Goal: Contribute content: Contribute content

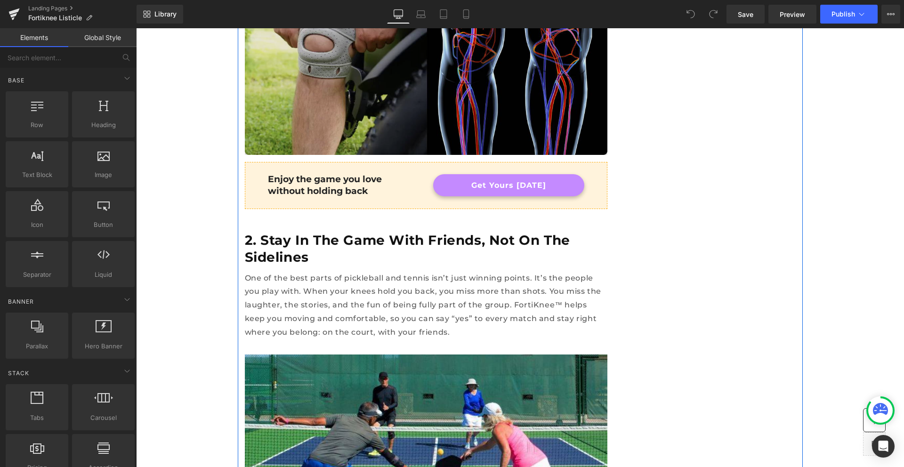
scroll to position [861, 0]
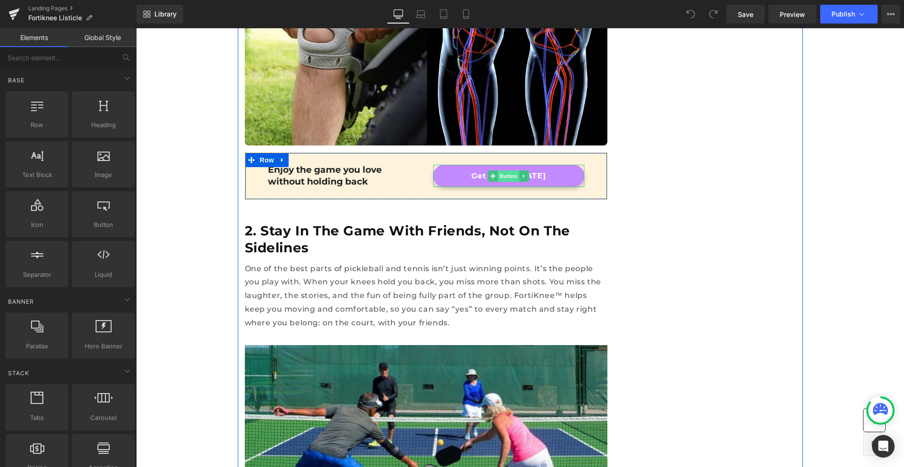
click at [498, 170] on span "Button" at bounding box center [509, 175] width 22 height 11
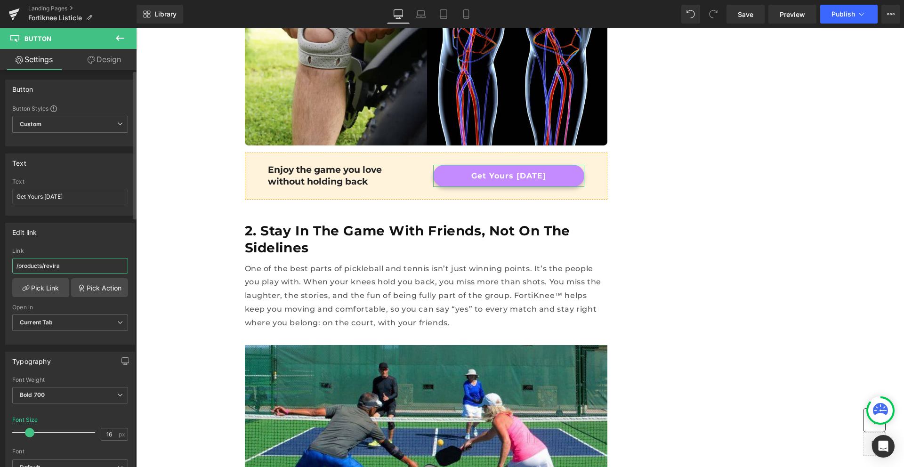
click at [74, 268] on input "/products/revira" at bounding box center [70, 266] width 116 height 16
click at [35, 268] on input "/products/revira" at bounding box center [70, 266] width 116 height 16
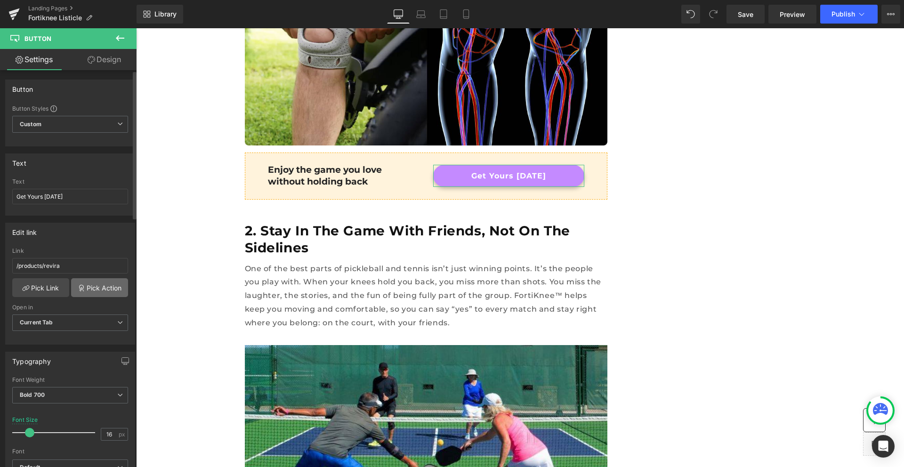
click at [86, 289] on link "Pick Action" at bounding box center [99, 287] width 57 height 19
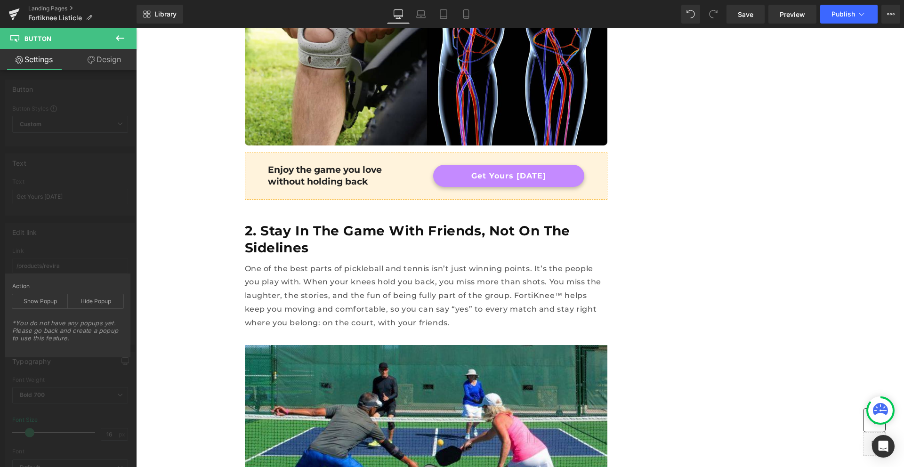
click at [120, 41] on icon at bounding box center [119, 37] width 11 height 11
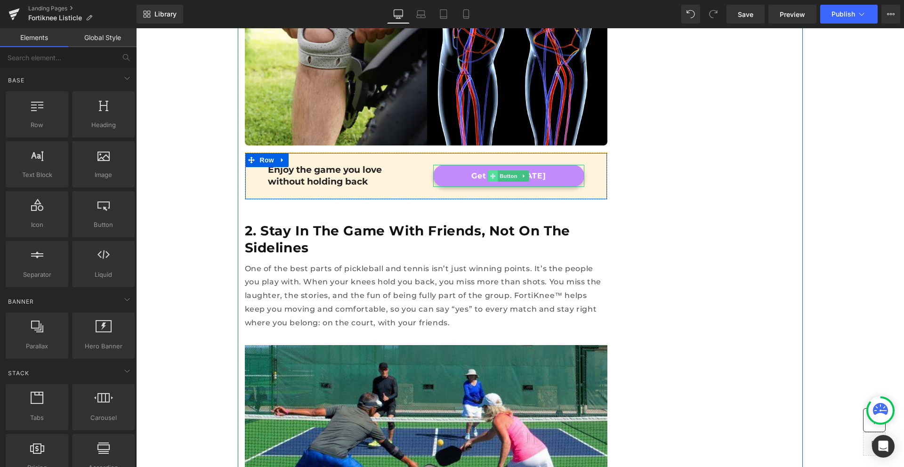
click at [488, 170] on span at bounding box center [493, 175] width 10 height 11
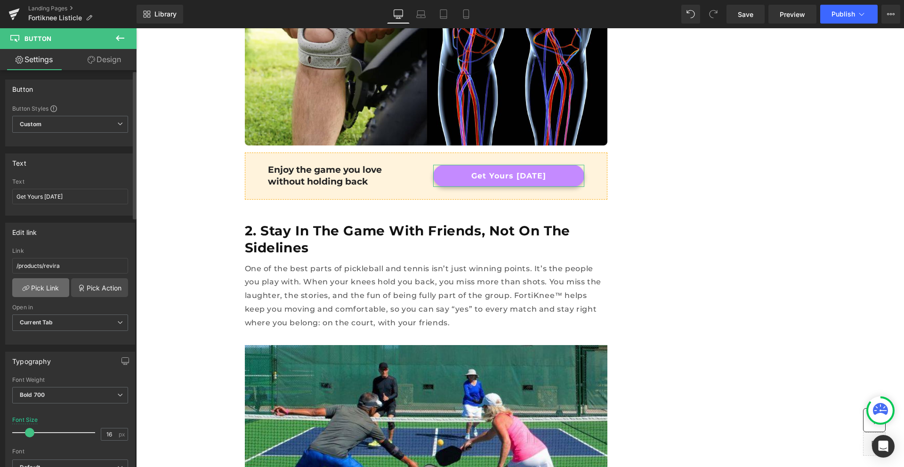
click at [46, 287] on link "Pick Link" at bounding box center [40, 287] width 57 height 19
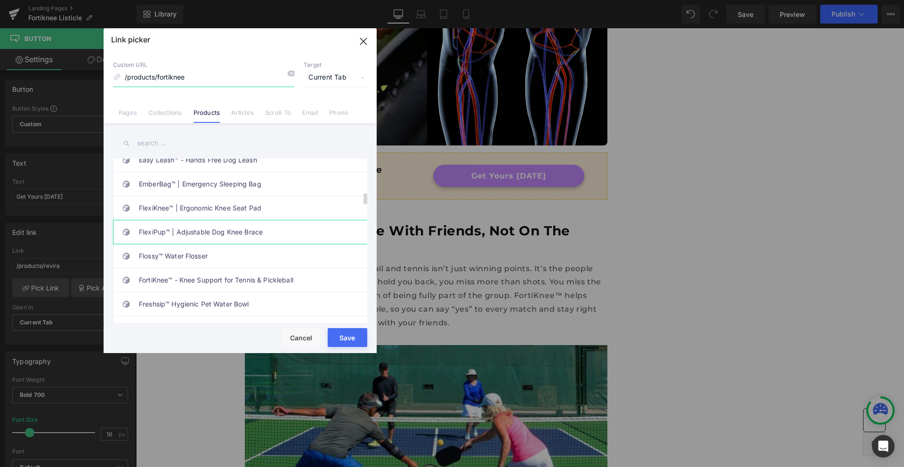
scroll to position [468, 0]
type input "/products/fortiknee"
click at [204, 280] on link "FortiKnee™ - Knee Support for Tennis & Pickleball" at bounding box center [242, 280] width 207 height 24
click at [352, 338] on button "Save" at bounding box center [348, 337] width 40 height 19
type input "/products/fortiknee"
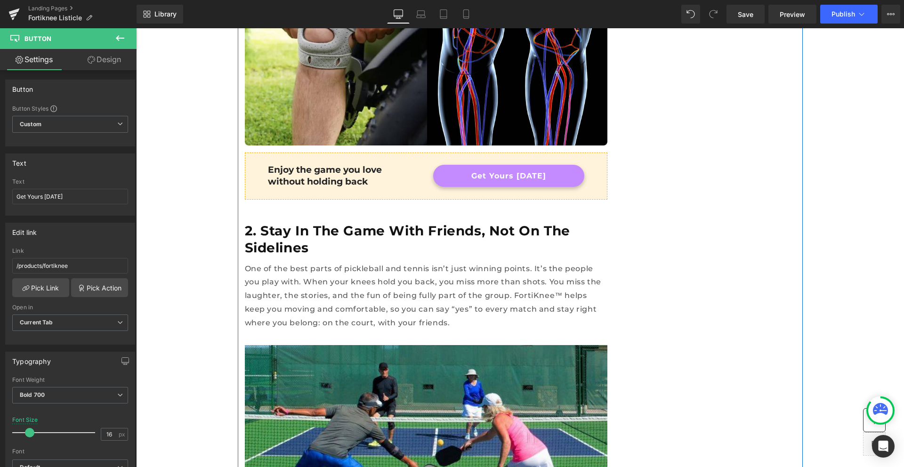
click at [509, 170] on span "Button" at bounding box center [509, 175] width 22 height 11
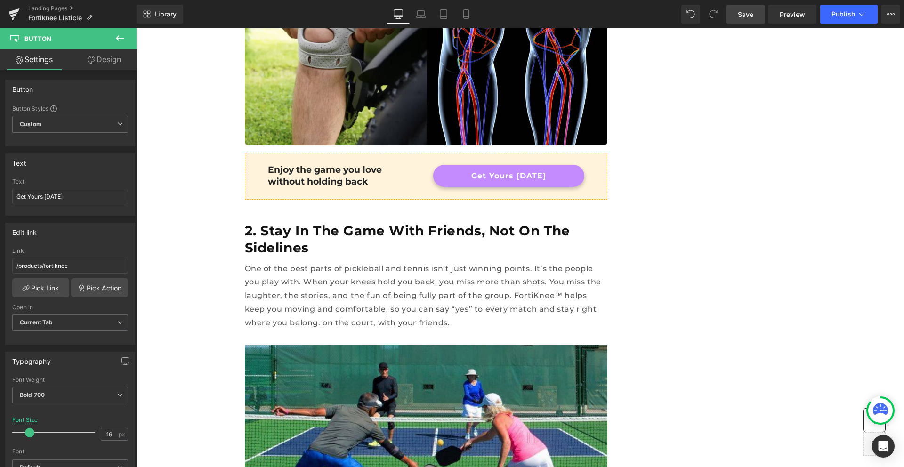
drag, startPoint x: 749, startPoint y: 16, endPoint x: 280, endPoint y: 195, distance: 501.6
click at [749, 16] on span "Save" at bounding box center [746, 14] width 16 height 10
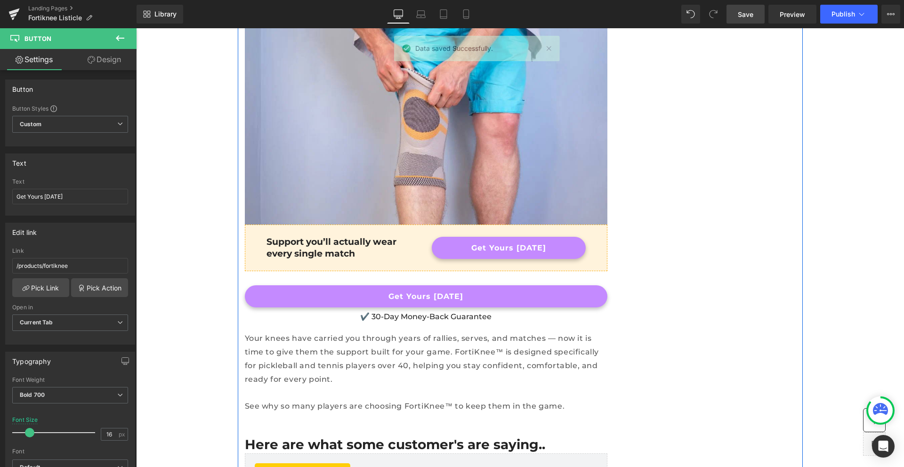
scroll to position [3404, 0]
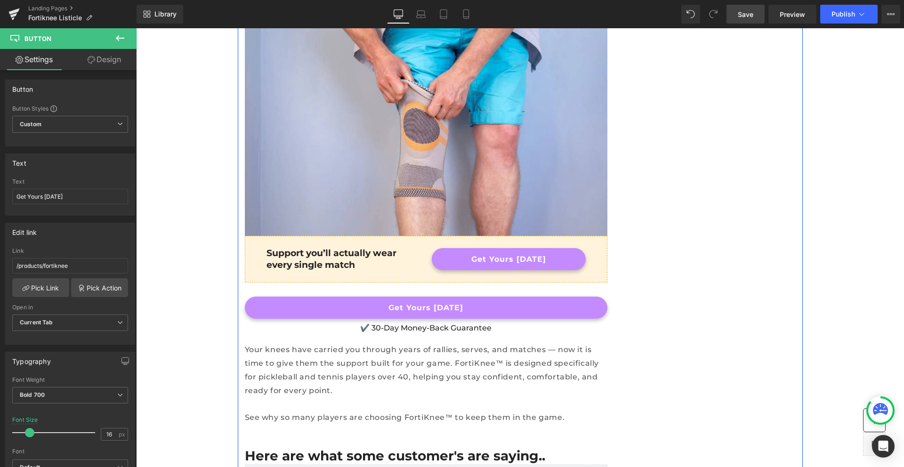
click at [511, 254] on span "Button" at bounding box center [509, 259] width 22 height 11
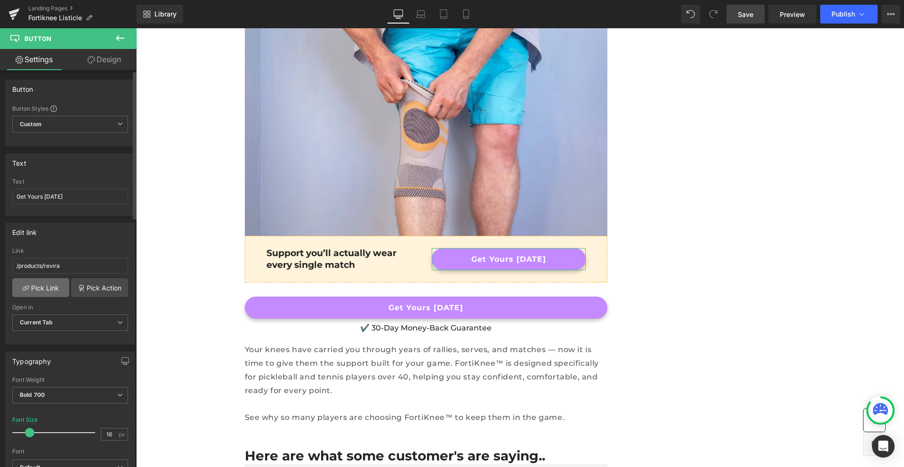
click at [49, 288] on link "Pick Link" at bounding box center [40, 287] width 57 height 19
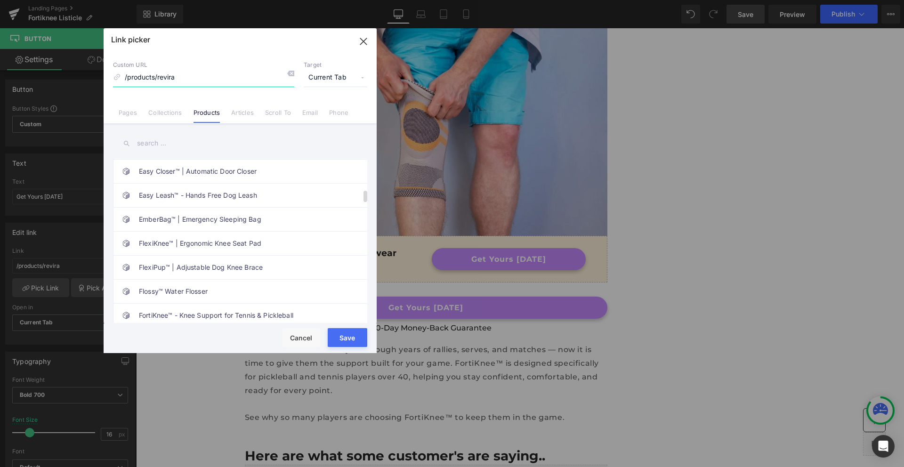
scroll to position [557, 0]
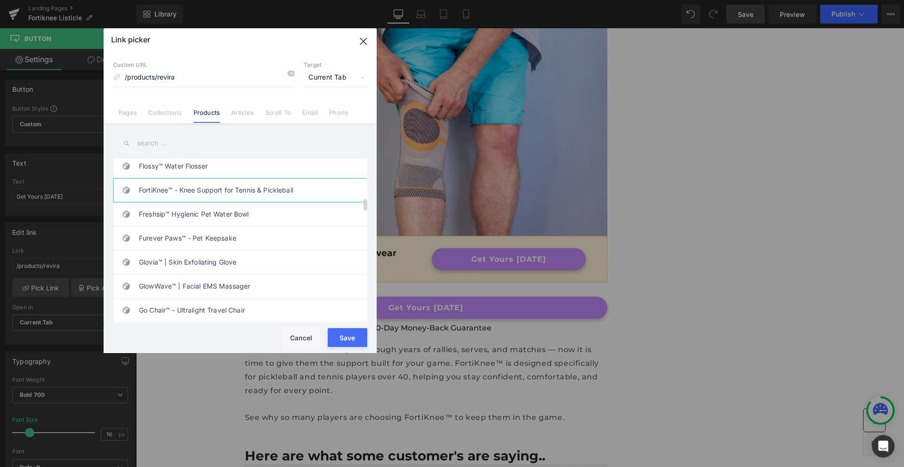
click at [194, 188] on link "FortiKnee™ - Knee Support for Tennis & Pickleball" at bounding box center [242, 191] width 207 height 24
type input "/products/fortiknee"
click at [341, 330] on button "Save" at bounding box center [348, 337] width 40 height 19
type input "/products/fortiknee"
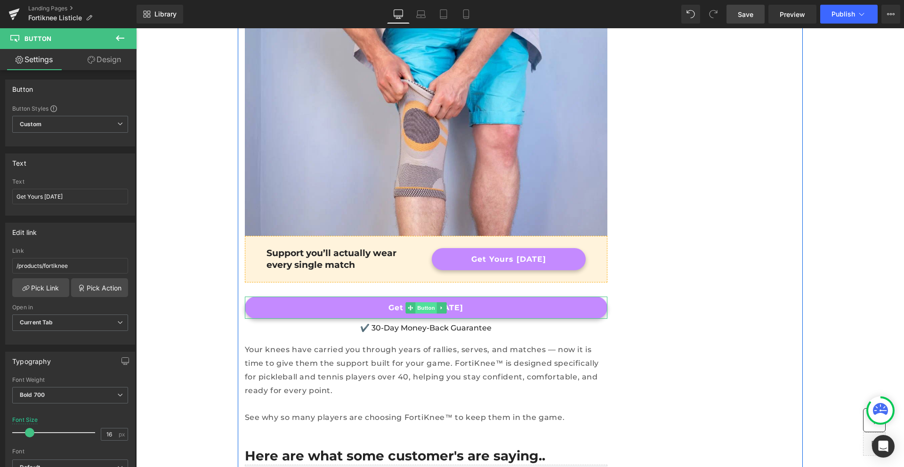
click at [424, 302] on span "Button" at bounding box center [426, 307] width 22 height 11
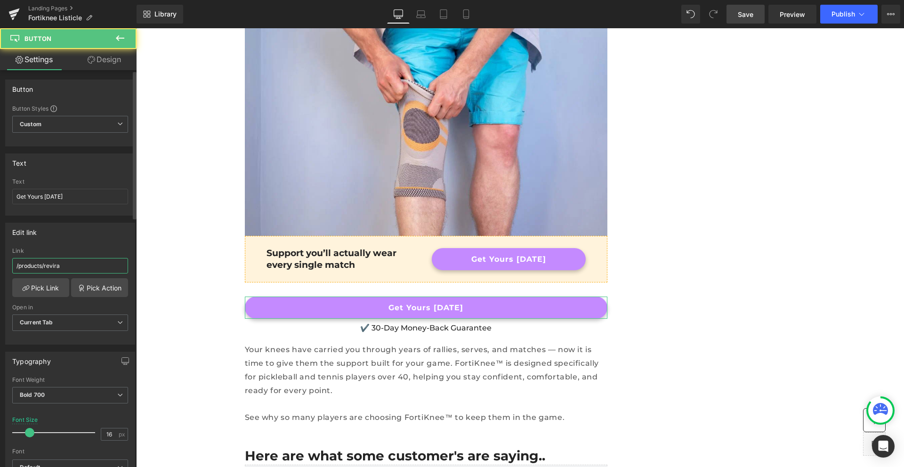
click at [55, 269] on input "/products/revira" at bounding box center [70, 266] width 116 height 16
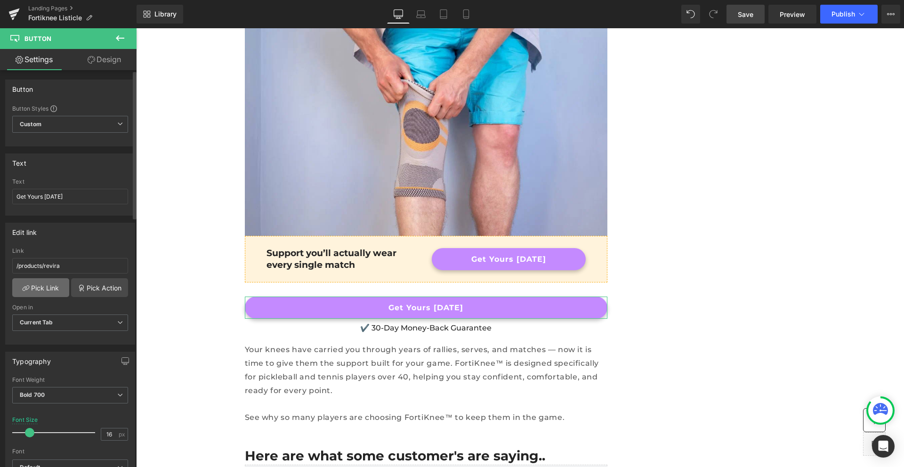
click at [45, 286] on link "Pick Link" at bounding box center [40, 287] width 57 height 19
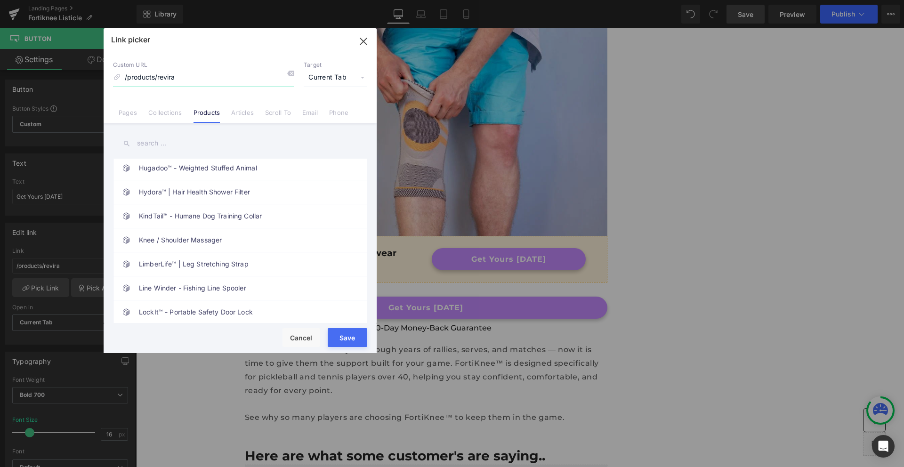
scroll to position [879, 0]
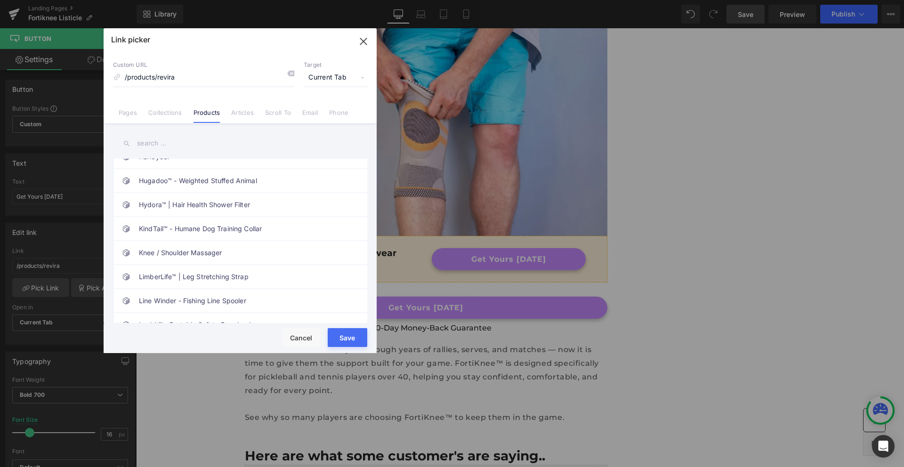
click at [154, 143] on input "text" at bounding box center [240, 143] width 254 height 21
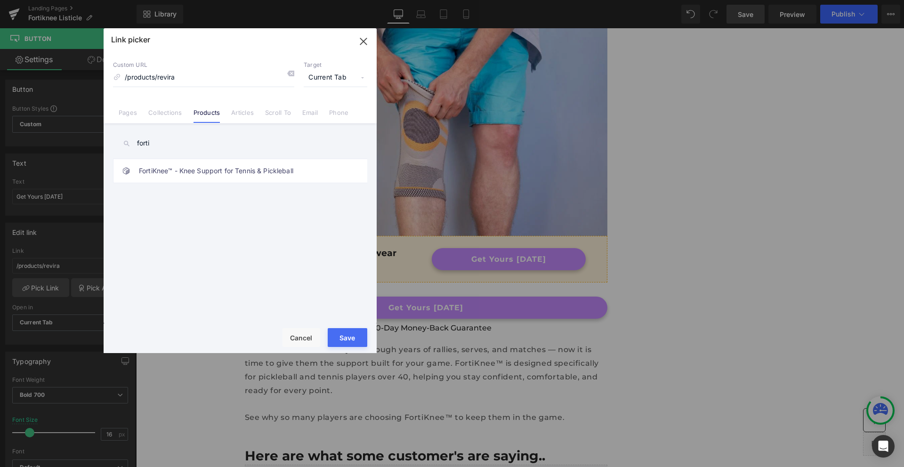
scroll to position [0, 0]
type input "forti"
click at [167, 170] on link "FortiKnee™ - Knee Support for Tennis & Pickleball" at bounding box center [242, 171] width 207 height 24
type input "/products/fortiknee"
click at [357, 335] on button "Save" at bounding box center [348, 337] width 40 height 19
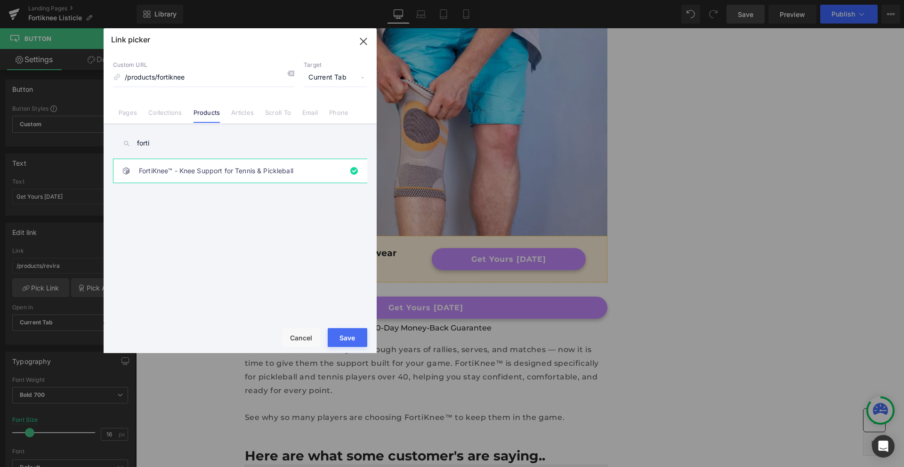
type input "/products/fortiknee"
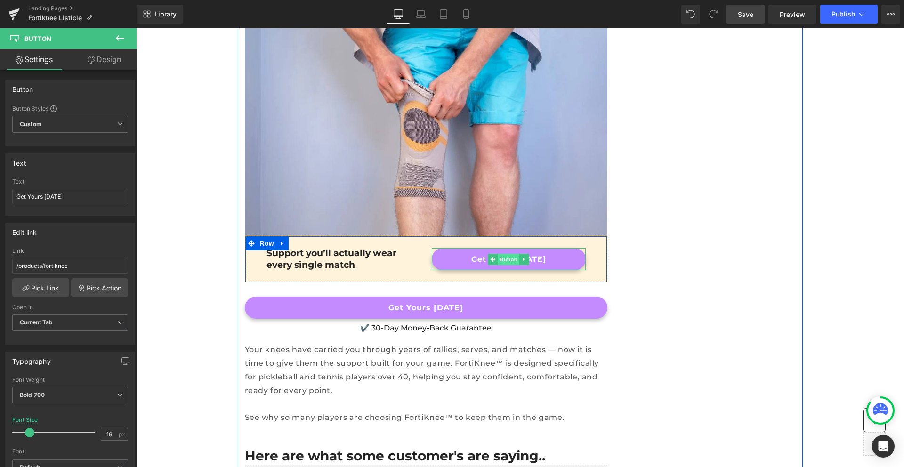
click at [499, 254] on span "Button" at bounding box center [509, 259] width 22 height 11
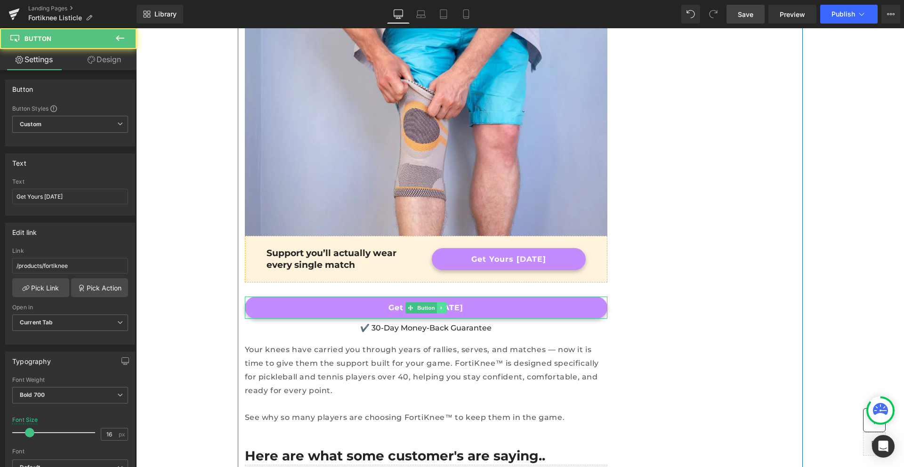
click at [442, 302] on link at bounding box center [442, 307] width 10 height 11
type input "/products/revira"
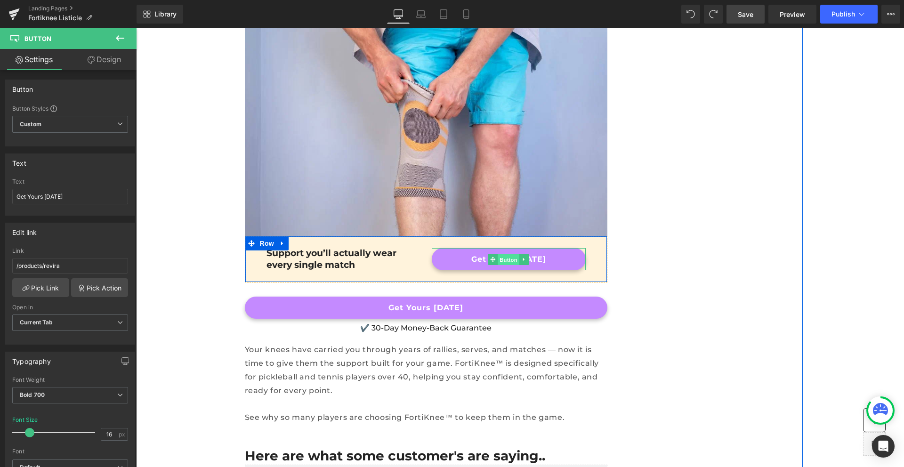
click at [509, 254] on span "Button" at bounding box center [509, 259] width 22 height 11
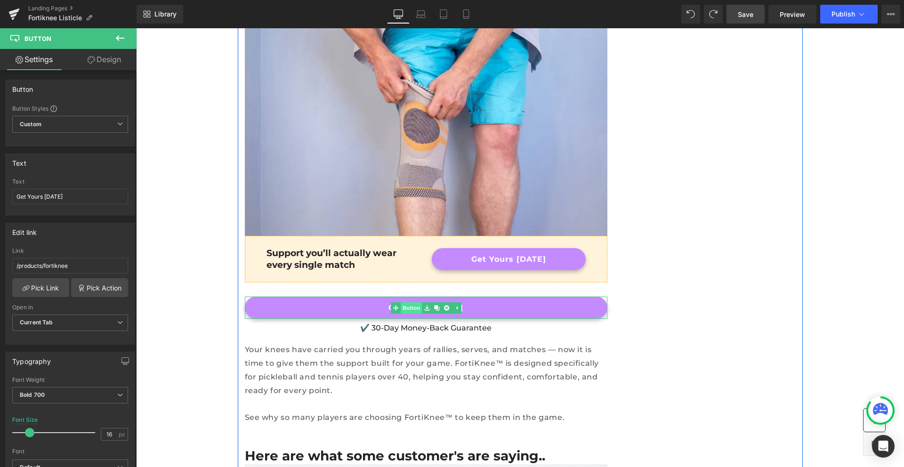
click at [409, 302] on link "Button" at bounding box center [406, 307] width 31 height 11
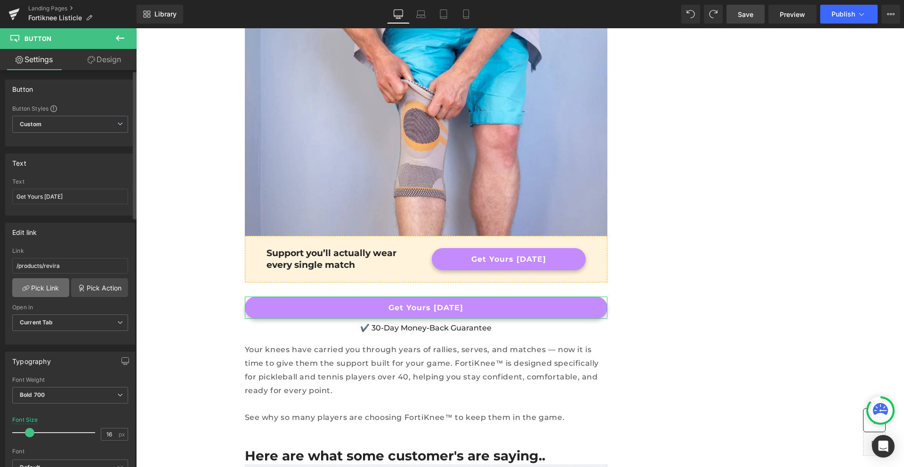
click at [45, 283] on link "Pick Link" at bounding box center [40, 287] width 57 height 19
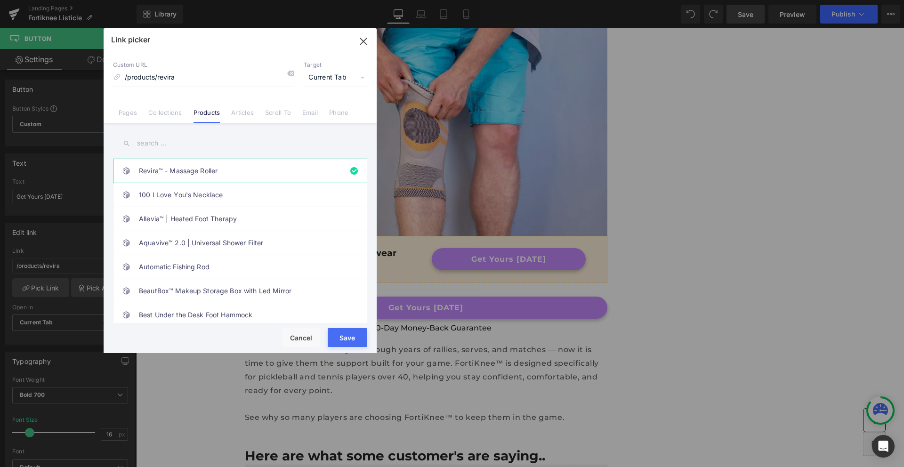
click at [173, 145] on input "text" at bounding box center [240, 143] width 254 height 21
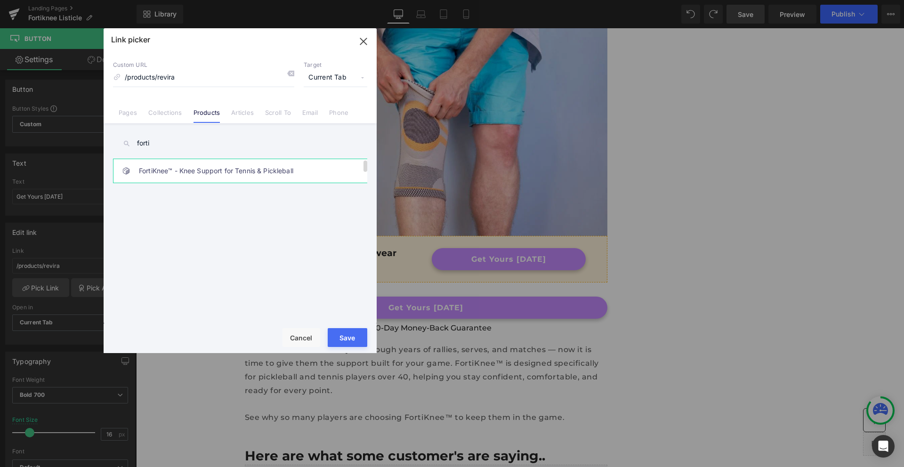
type input "forti"
click at [175, 167] on link "FortiKnee™ - Knee Support for Tennis & Pickleball" at bounding box center [242, 171] width 207 height 24
type input "/products/fortiknee"
click at [356, 341] on button "Save" at bounding box center [348, 337] width 40 height 19
type input "/products/fortiknee"
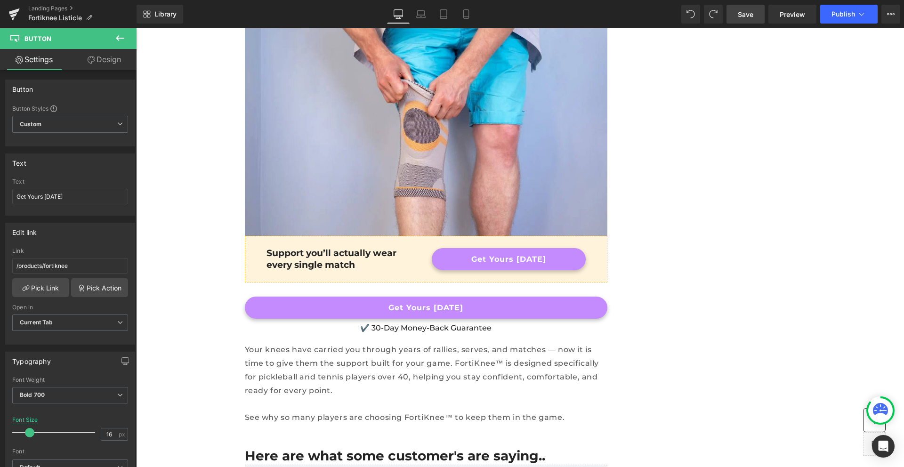
click at [758, 6] on link "Save" at bounding box center [746, 14] width 38 height 19
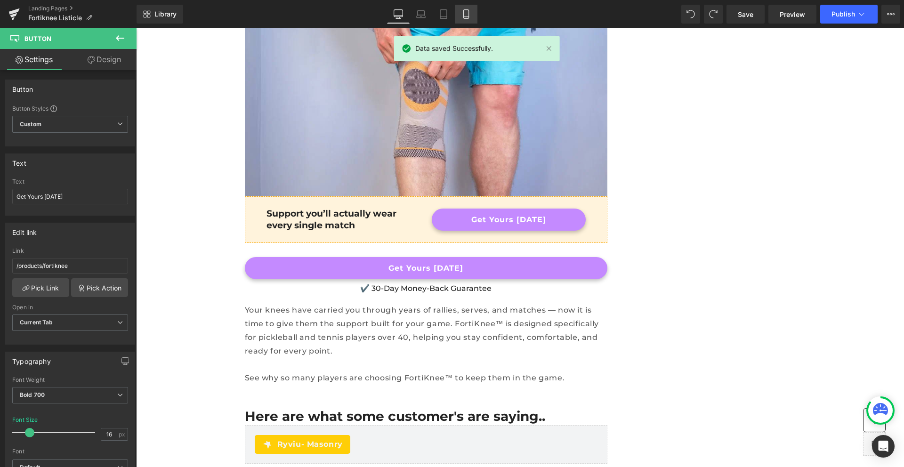
click at [464, 11] on icon at bounding box center [466, 13] width 9 height 9
type input "14"
type input "100"
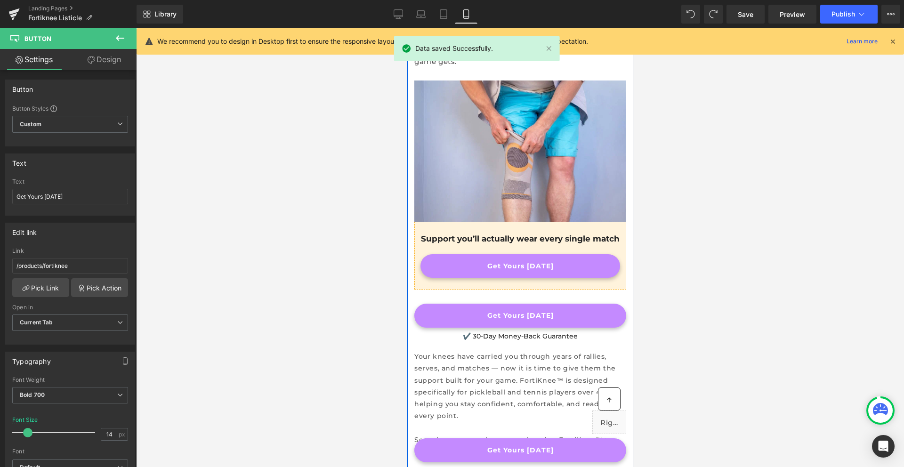
scroll to position [2668, 0]
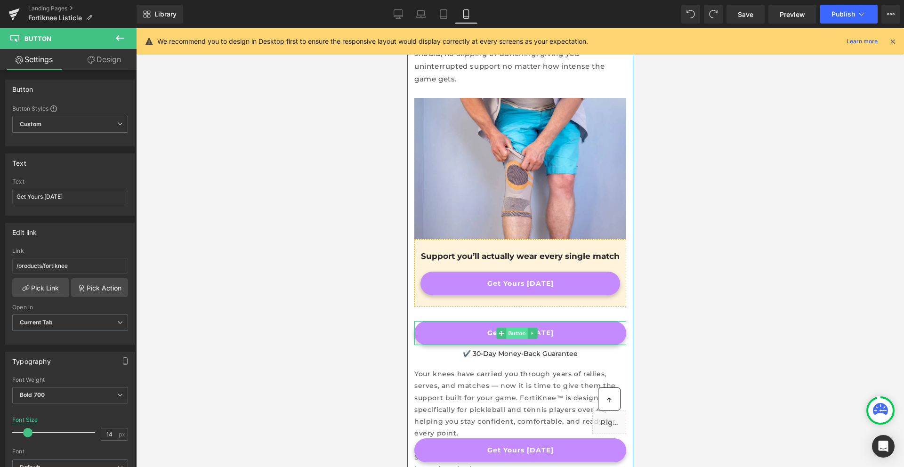
click at [517, 328] on span "Button" at bounding box center [517, 333] width 22 height 11
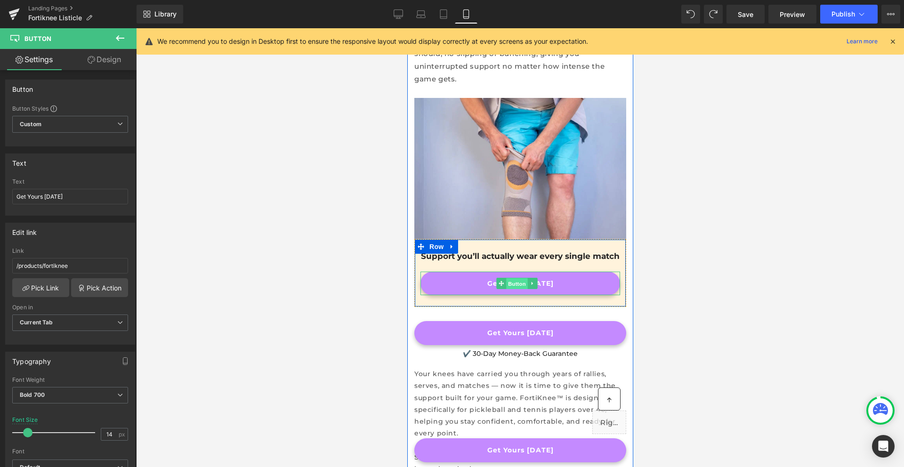
click at [518, 278] on span "Button" at bounding box center [517, 283] width 22 height 11
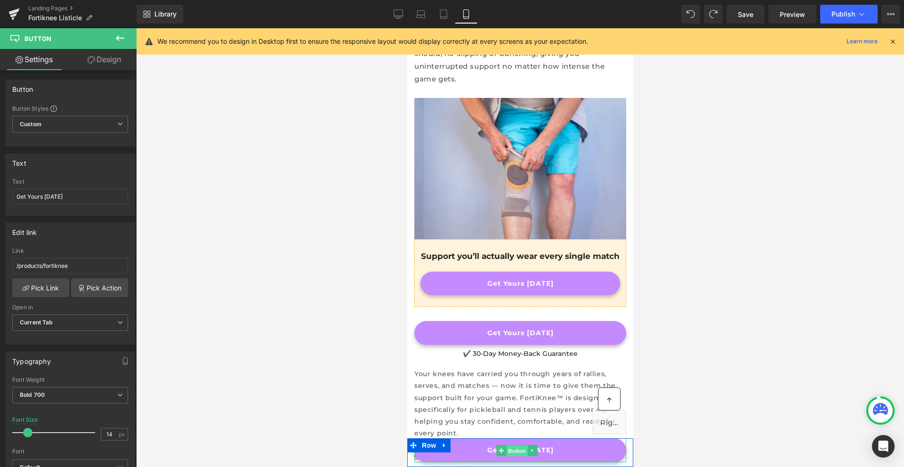
click at [519, 452] on span "Button" at bounding box center [517, 450] width 22 height 11
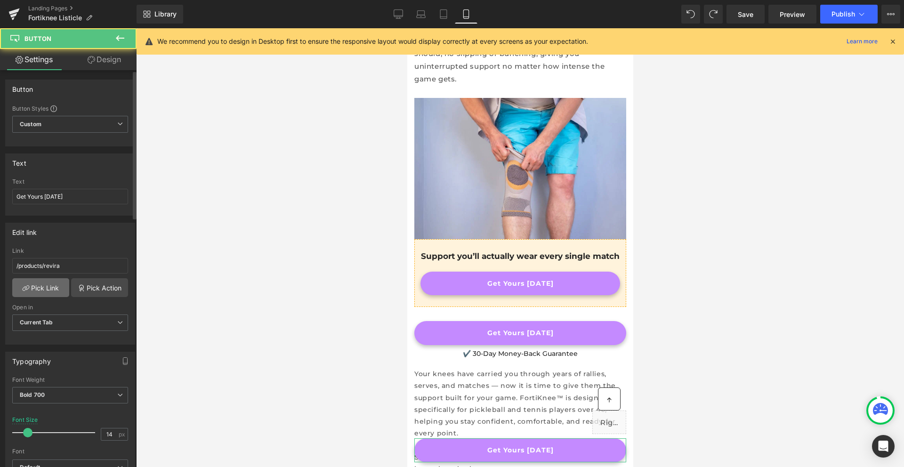
click at [47, 282] on link "Pick Link" at bounding box center [40, 287] width 57 height 19
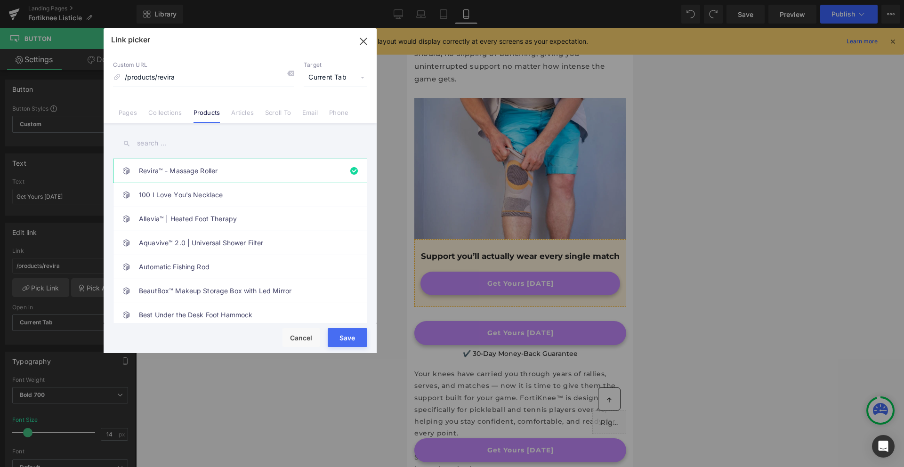
click at [154, 140] on input "text" at bounding box center [240, 143] width 254 height 21
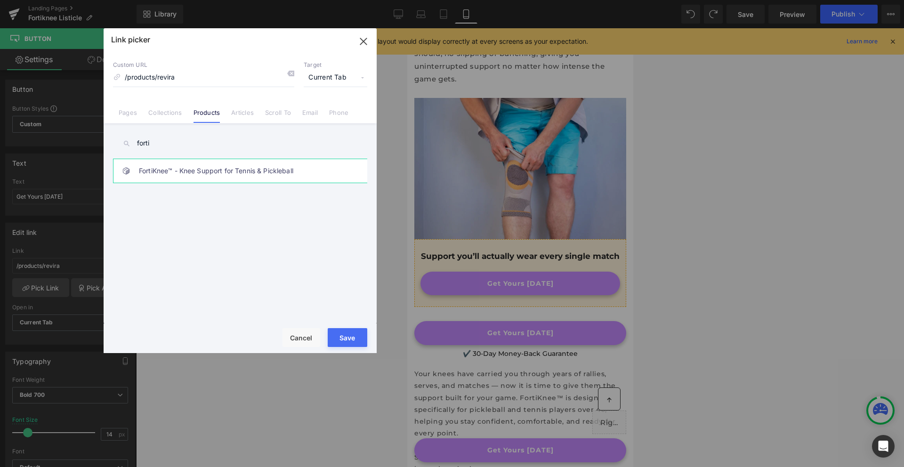
type input "forti"
click at [170, 181] on link "FortiKnee™ - Knee Support for Tennis & Pickleball" at bounding box center [242, 171] width 207 height 24
type input "/products/fortiknee"
click at [336, 335] on button "Save" at bounding box center [348, 337] width 40 height 19
type input "/products/fortiknee"
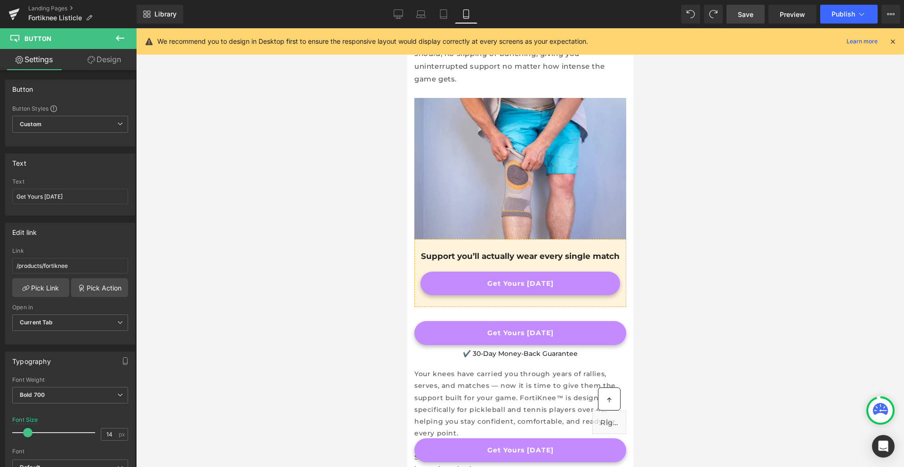
click at [747, 20] on link "Save" at bounding box center [746, 14] width 38 height 19
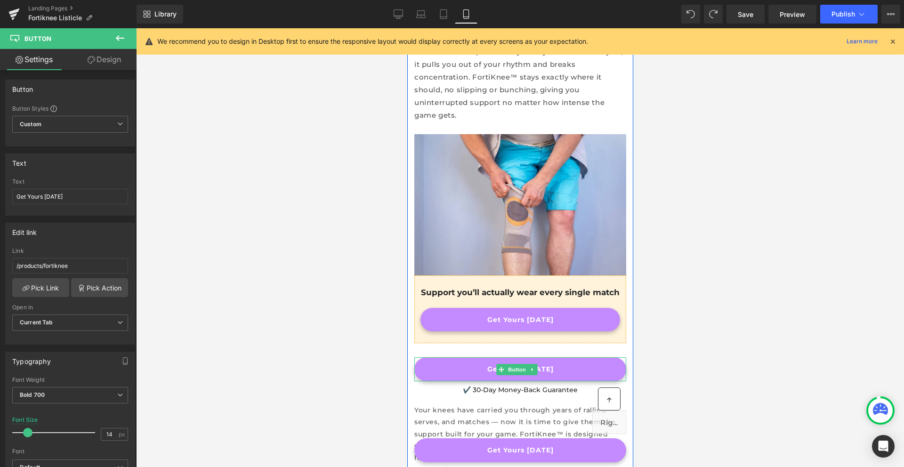
scroll to position [2634, 0]
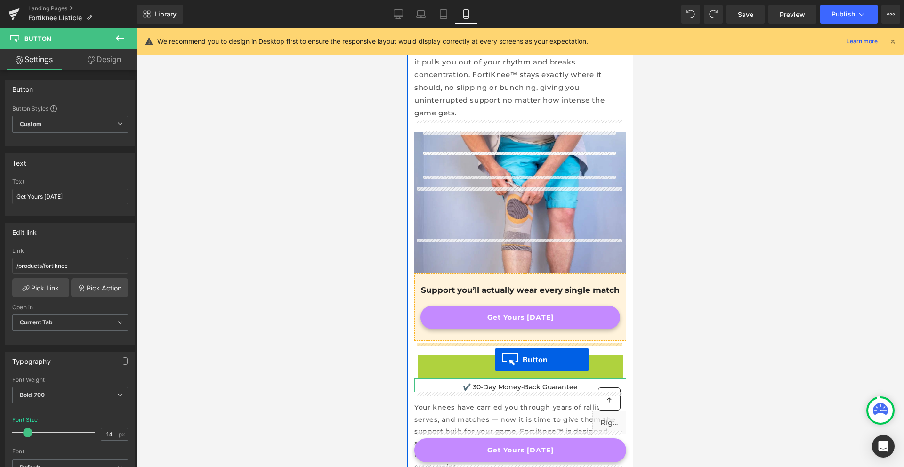
drag, startPoint x: 503, startPoint y: 215, endPoint x: 495, endPoint y: 360, distance: 145.3
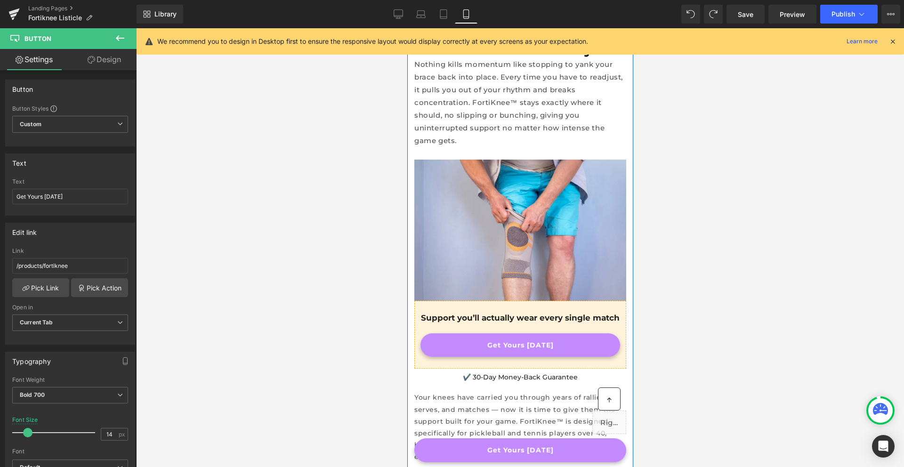
scroll to position [2585, 0]
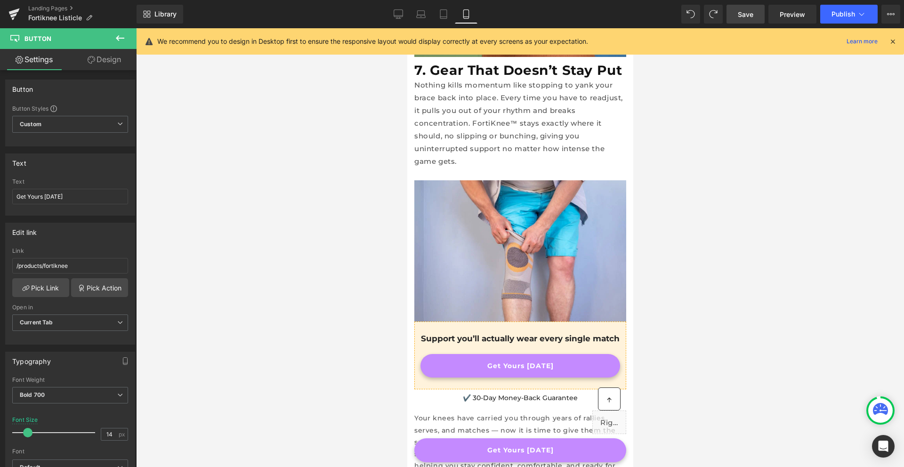
click at [757, 14] on link "Save" at bounding box center [746, 14] width 38 height 19
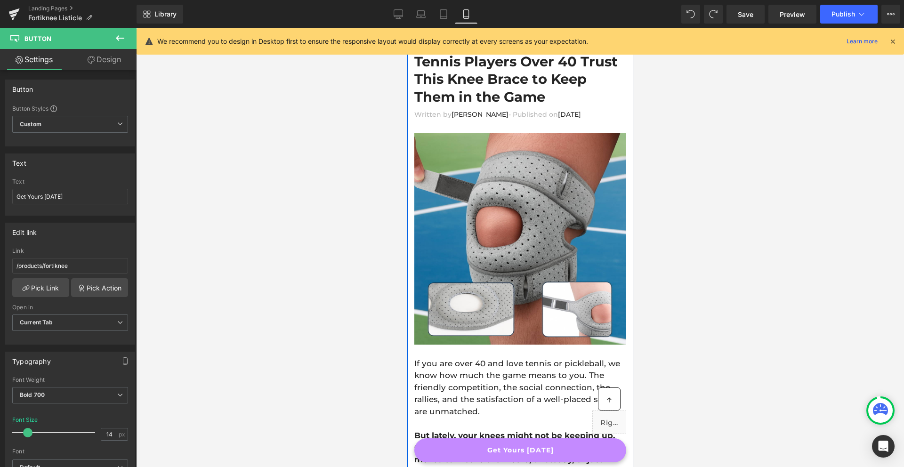
scroll to position [0, 0]
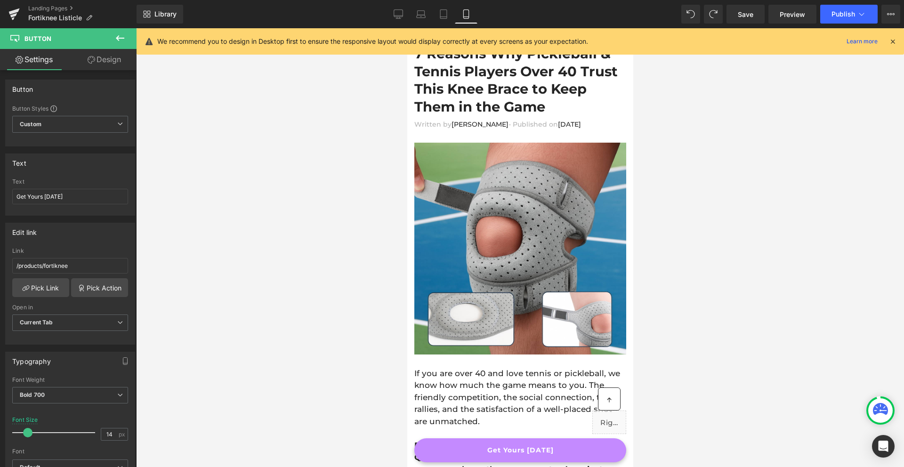
click at [893, 41] on icon at bounding box center [893, 41] width 8 height 8
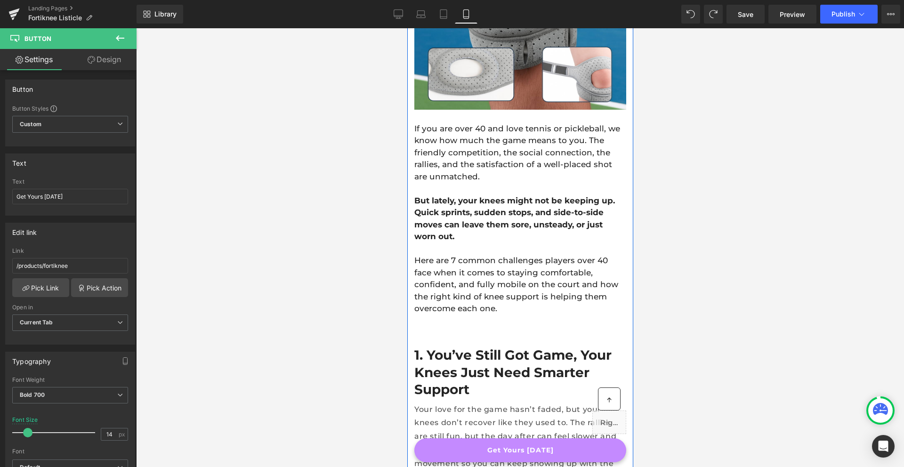
scroll to position [269, 0]
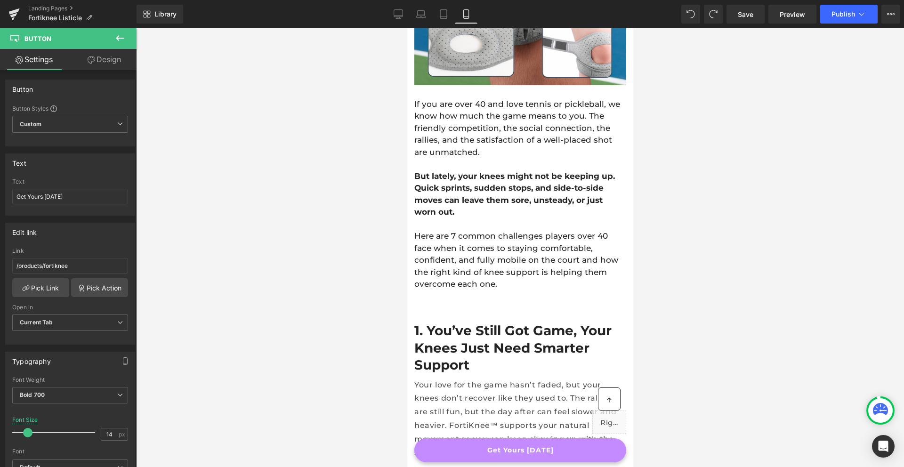
click at [746, 24] on div "Library Mobile Desktop Laptop Tablet Mobile Save Preview Publish Scheduled Upgr…" at bounding box center [521, 14] width 768 height 28
drag, startPoint x: 745, startPoint y: 18, endPoint x: 157, endPoint y: 341, distance: 670.3
click at [745, 18] on span "Save" at bounding box center [746, 14] width 16 height 10
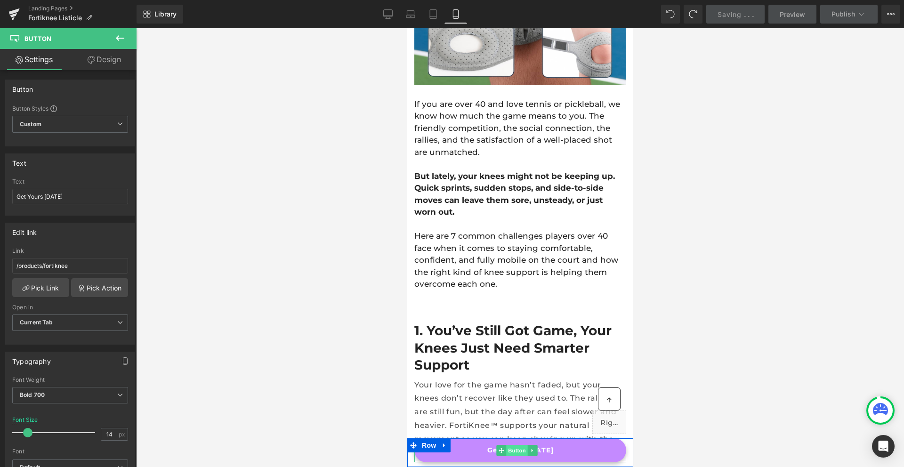
click at [511, 449] on span "Button" at bounding box center [517, 450] width 22 height 11
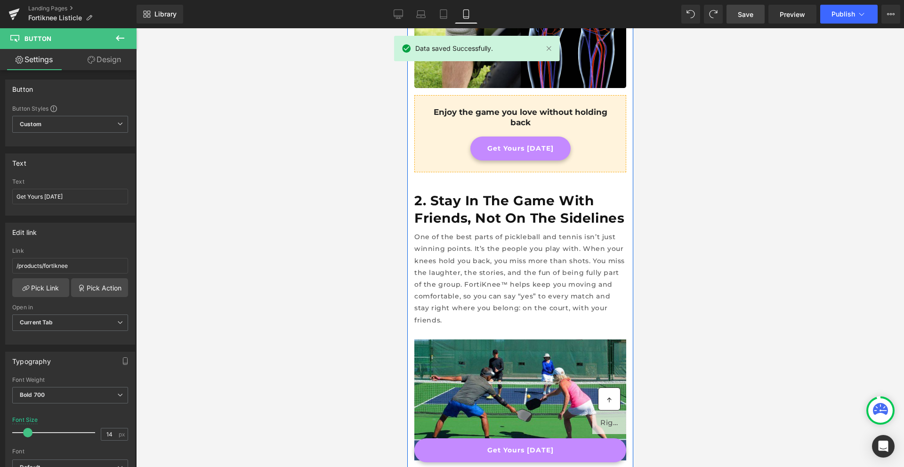
scroll to position [837, 0]
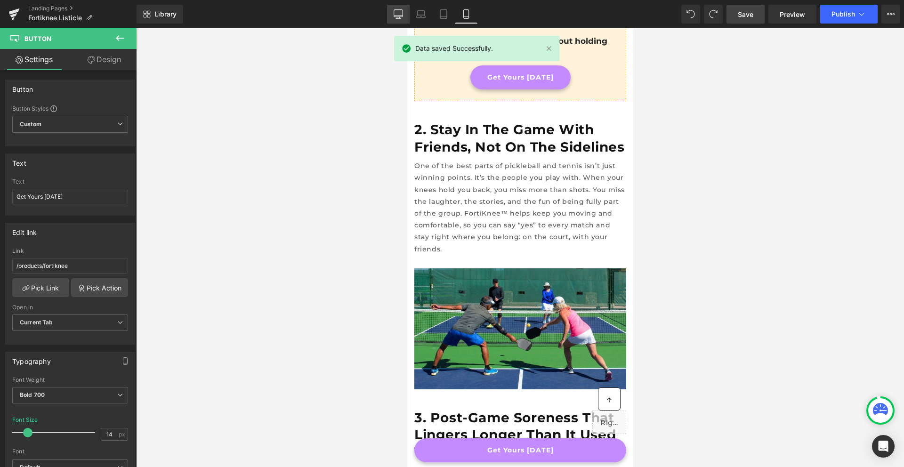
click at [401, 13] on icon at bounding box center [398, 13] width 9 height 9
type input "16"
type input "#44a714"
type input "100"
type input "#52c41a"
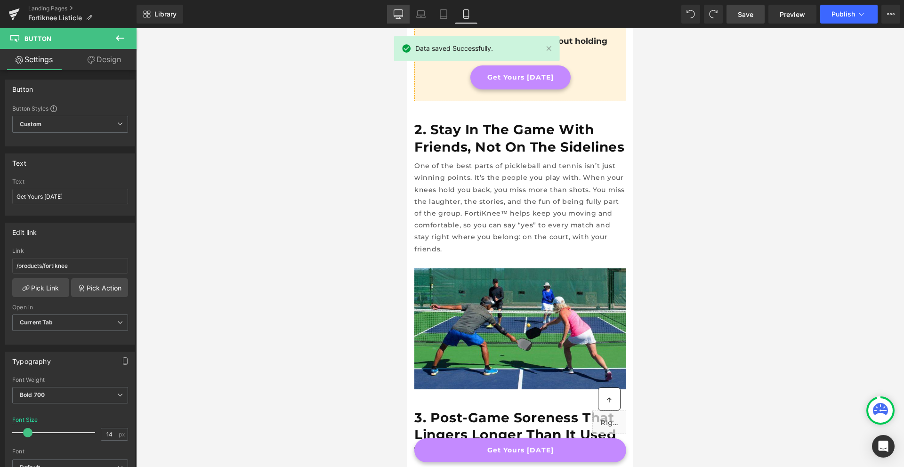
type input "100"
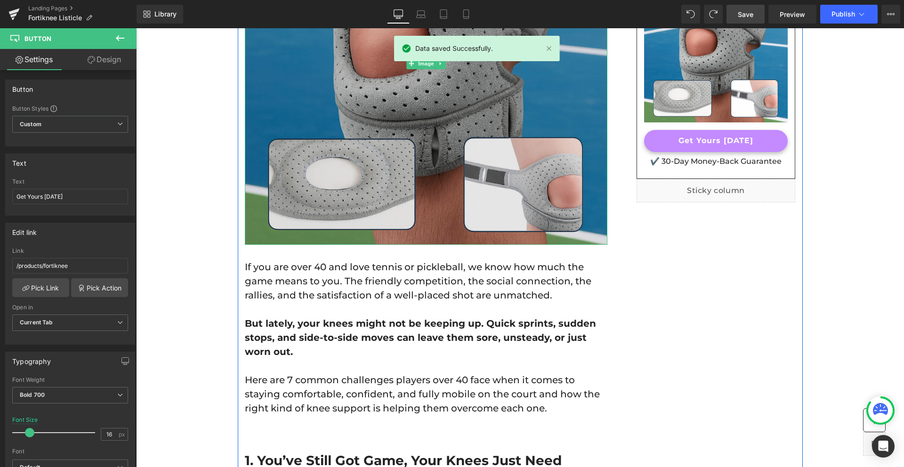
scroll to position [284, 0]
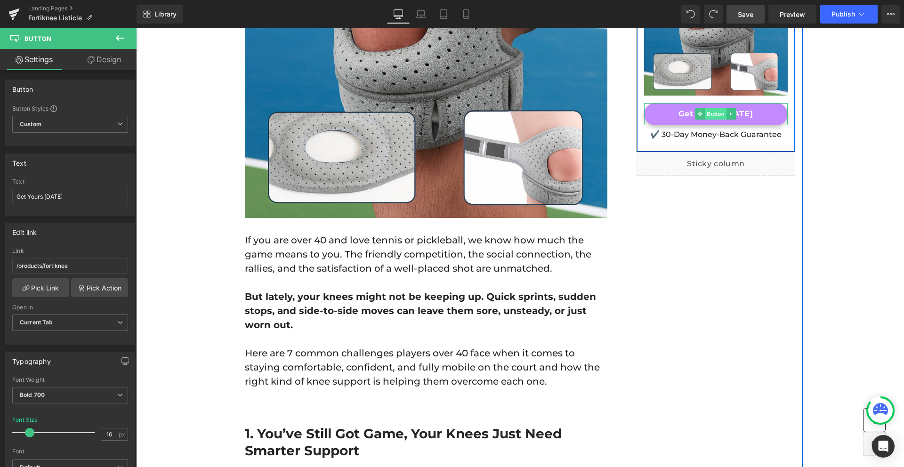
click at [711, 116] on span "Button" at bounding box center [717, 113] width 22 height 11
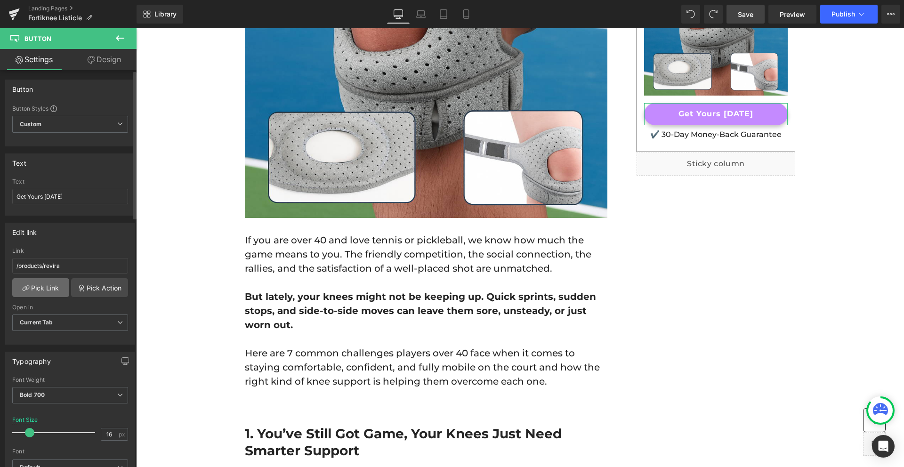
click at [41, 287] on link "Pick Link" at bounding box center [40, 287] width 57 height 19
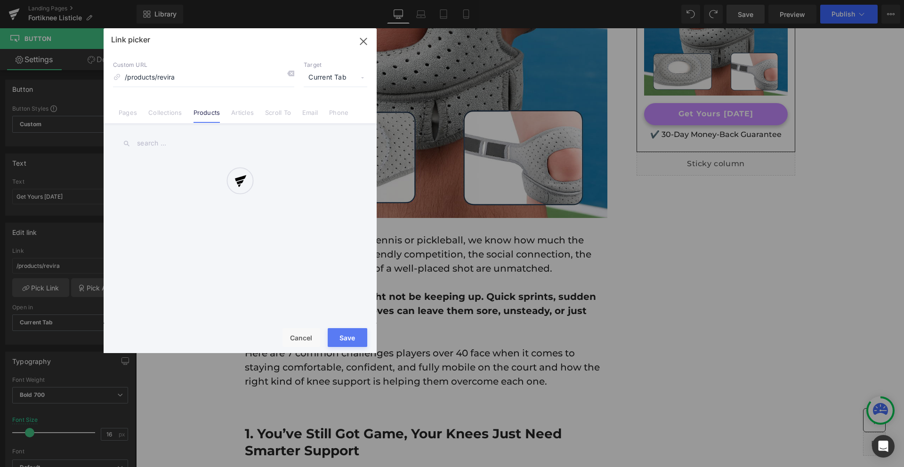
click at [153, 144] on div at bounding box center [240, 190] width 273 height 325
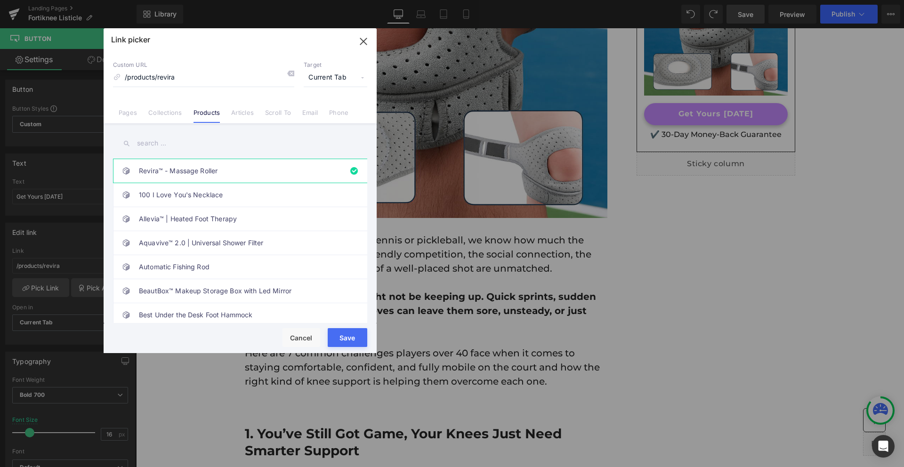
click at [153, 144] on input "text" at bounding box center [240, 143] width 254 height 21
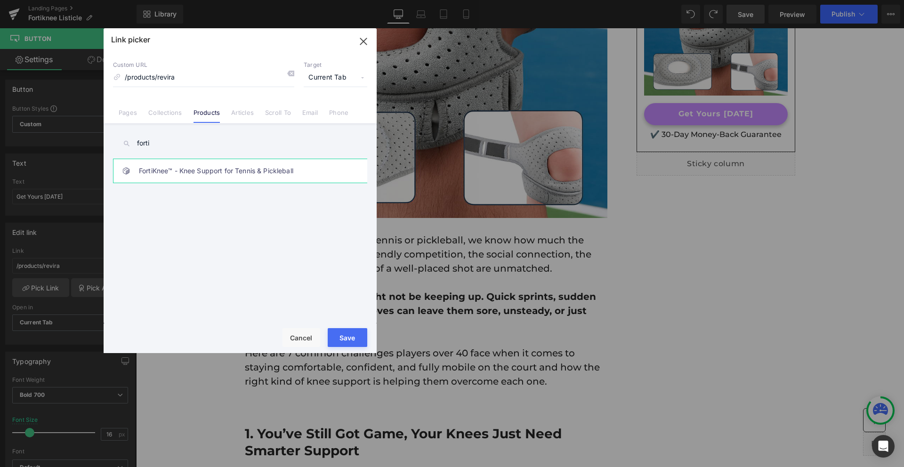
type input "forti"
click at [166, 165] on link "FortiKnee™ - Knee Support for Tennis & Pickleball" at bounding box center [242, 171] width 207 height 24
type input "/products/fortiknee"
click at [350, 345] on button "Save" at bounding box center [348, 337] width 40 height 19
type input "/products/fortiknee"
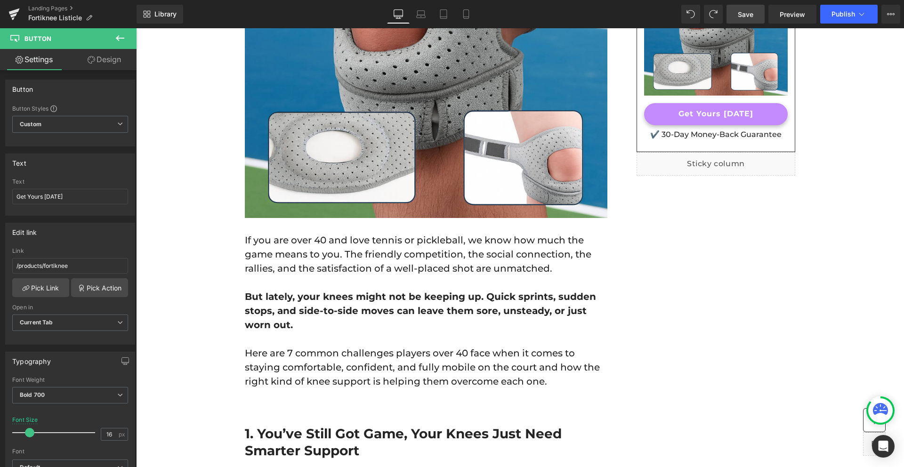
click at [759, 8] on link "Save" at bounding box center [746, 14] width 38 height 19
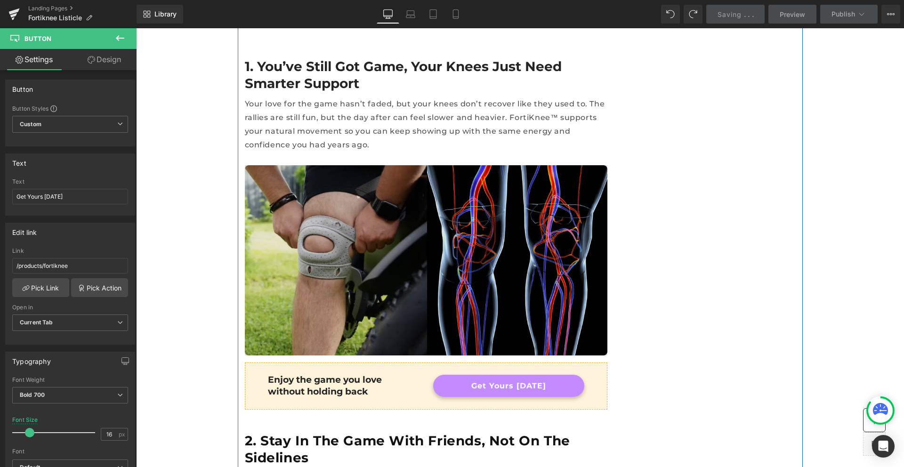
scroll to position [655, 0]
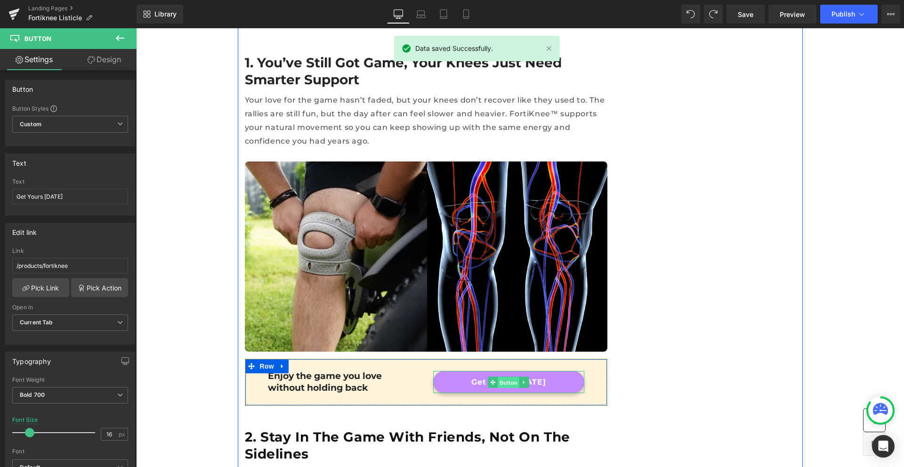
click at [504, 377] on span "Button" at bounding box center [509, 382] width 22 height 11
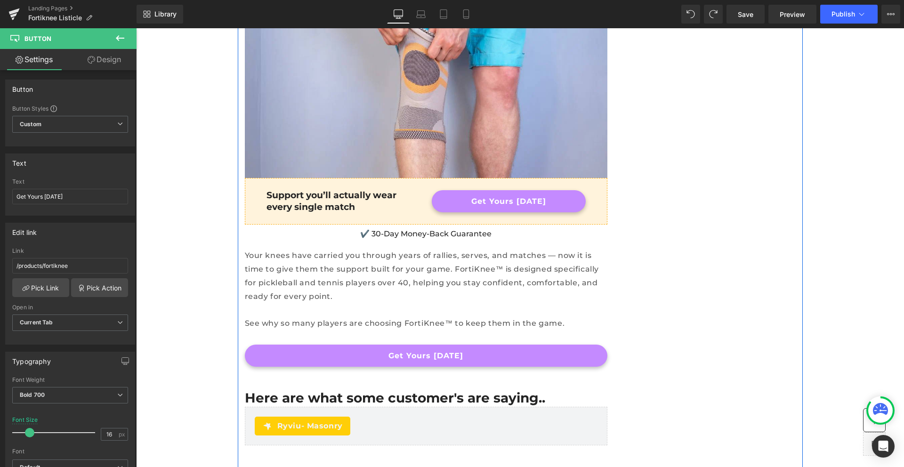
scroll to position [3465, 0]
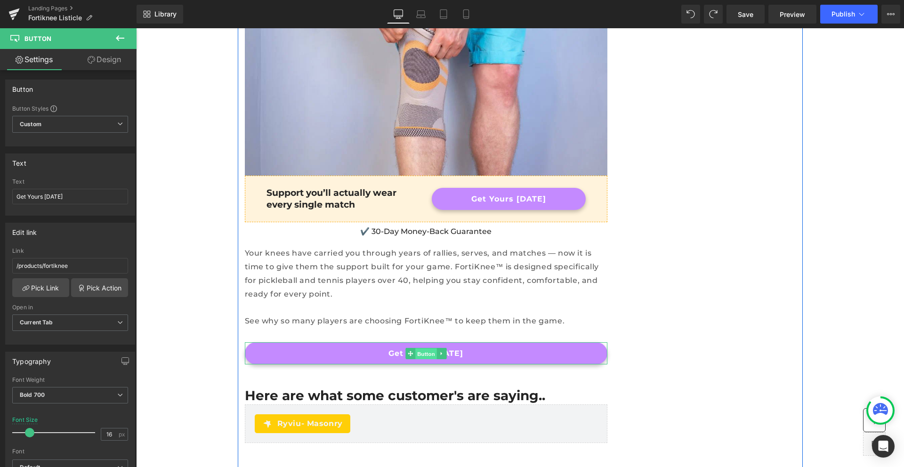
click at [420, 348] on span "Button" at bounding box center [426, 353] width 22 height 11
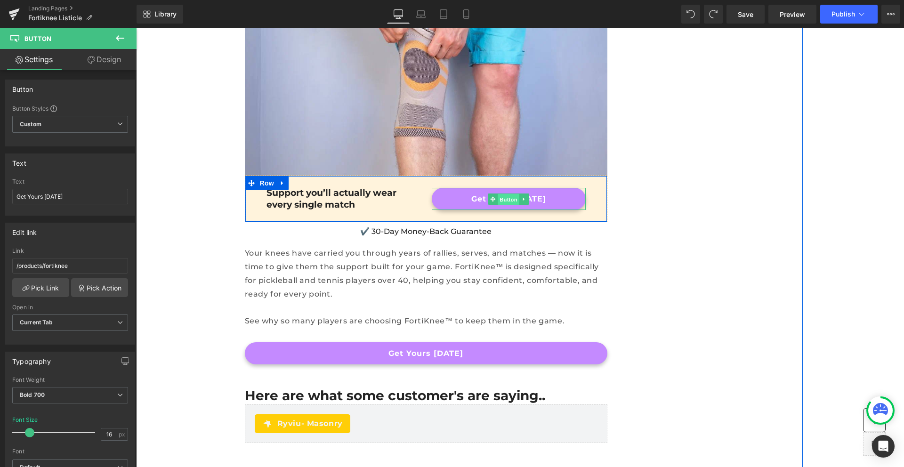
click at [506, 194] on span "Button" at bounding box center [509, 199] width 22 height 11
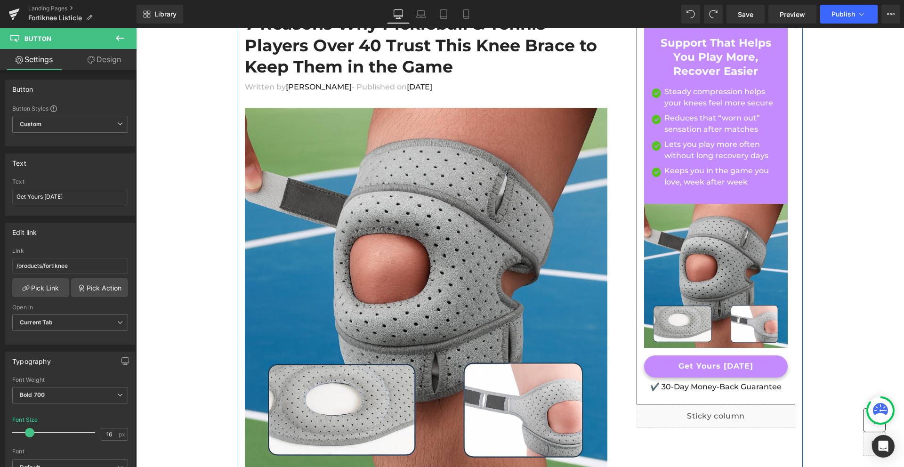
scroll to position [0, 0]
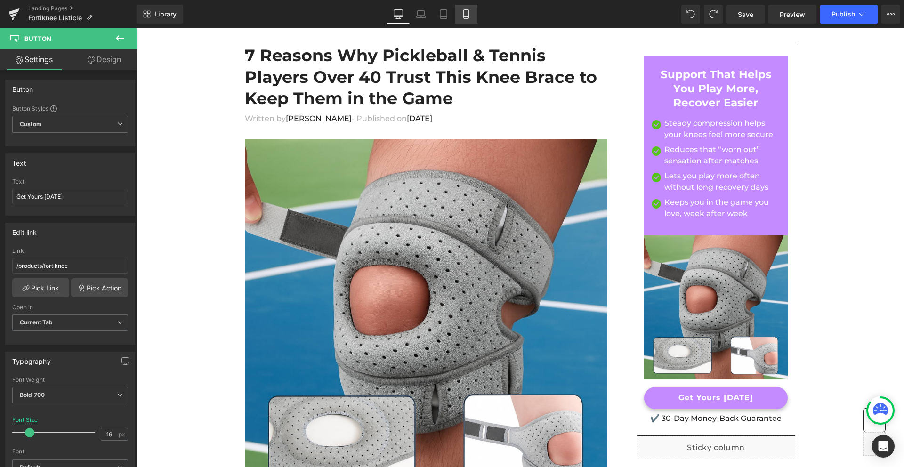
click at [459, 15] on link "Mobile" at bounding box center [466, 14] width 23 height 19
type input "14"
type input "100"
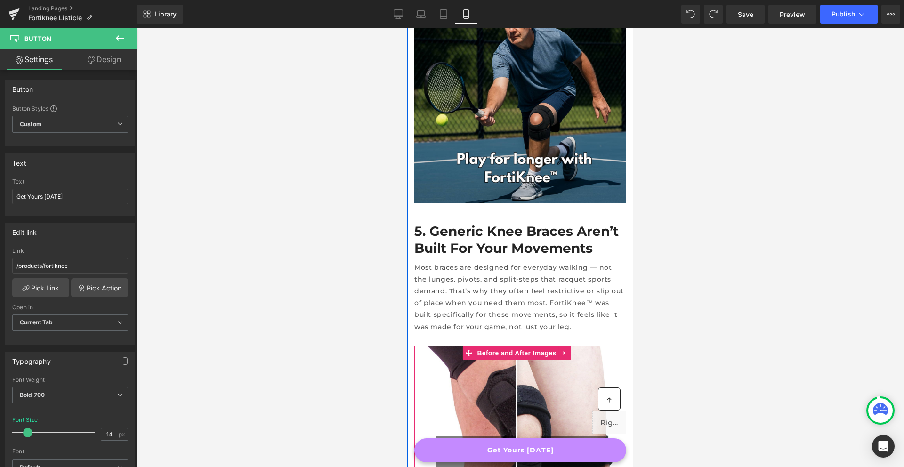
scroll to position [1768, 0]
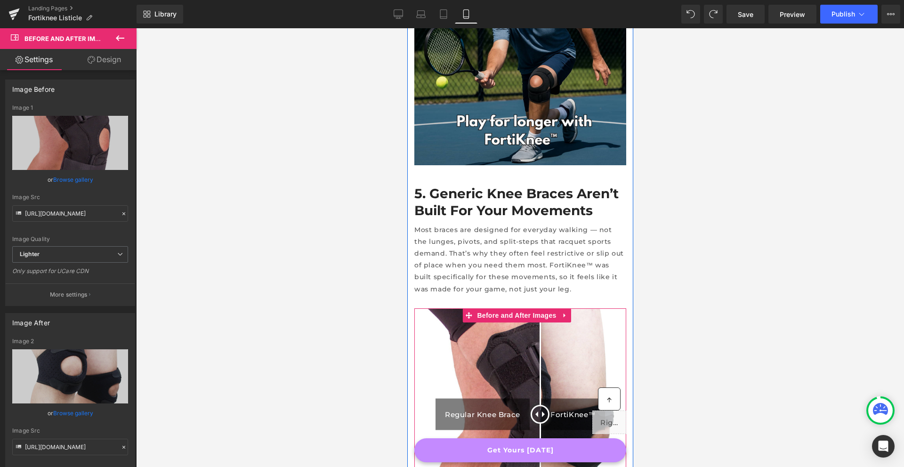
drag, startPoint x: 479, startPoint y: 316, endPoint x: 536, endPoint y: 325, distance: 58.5
click at [536, 405] on div at bounding box center [539, 414] width 19 height 19
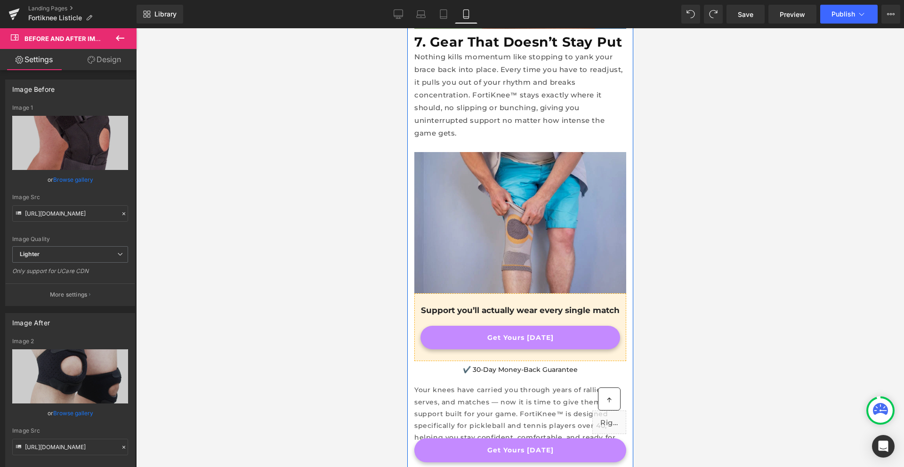
scroll to position [2623, 0]
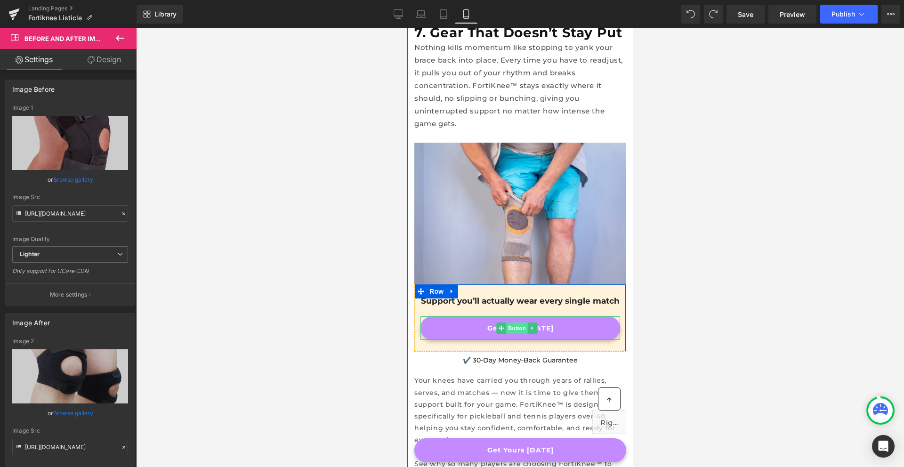
click at [518, 323] on span "Button" at bounding box center [517, 328] width 22 height 11
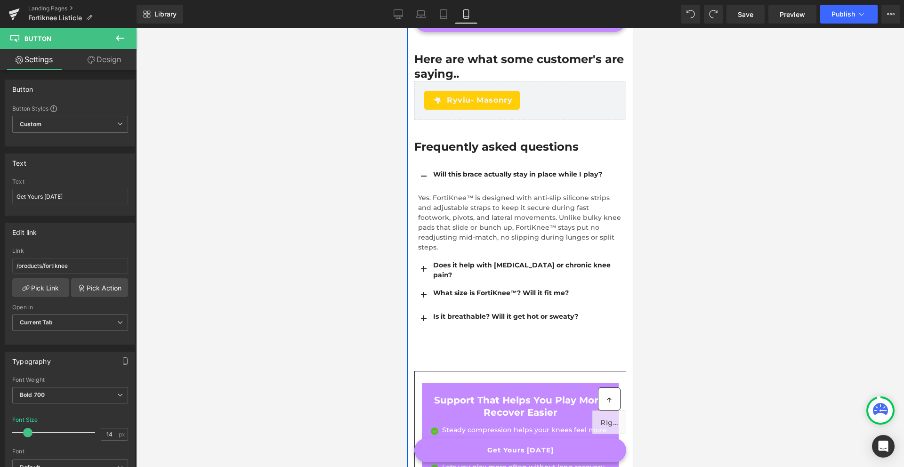
scroll to position [3181, 0]
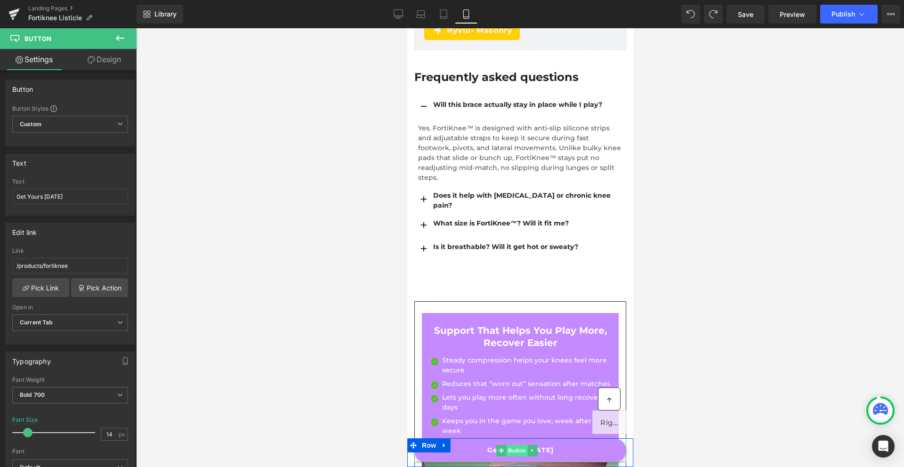
click at [523, 448] on span "Button" at bounding box center [517, 450] width 22 height 11
click at [402, 16] on icon at bounding box center [398, 16] width 9 height 0
type input "16"
type input "#44a714"
type input "100"
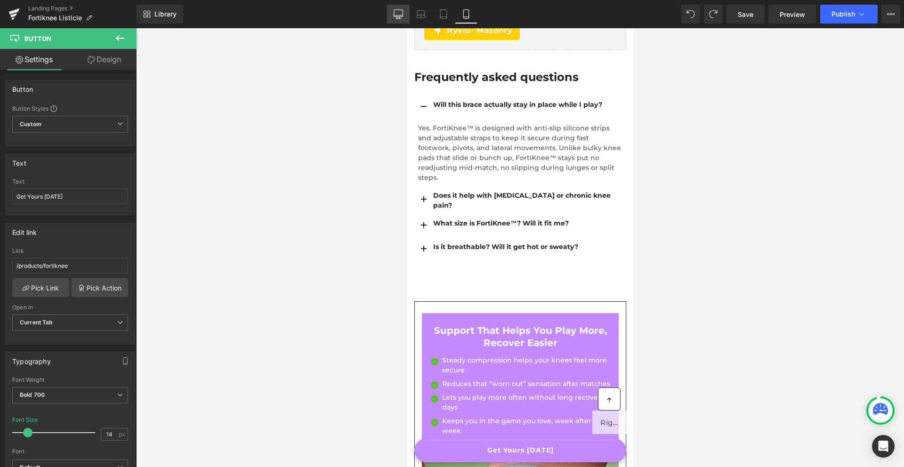
type input "#52c41a"
type input "100"
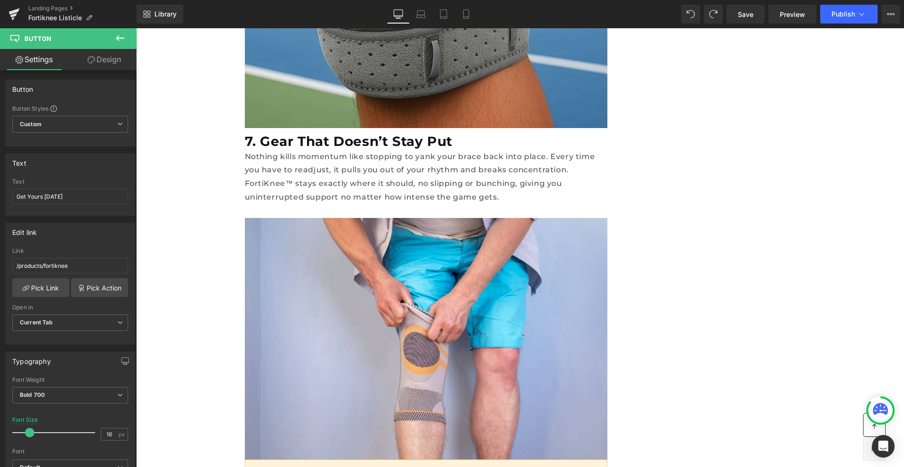
scroll to position [0, 0]
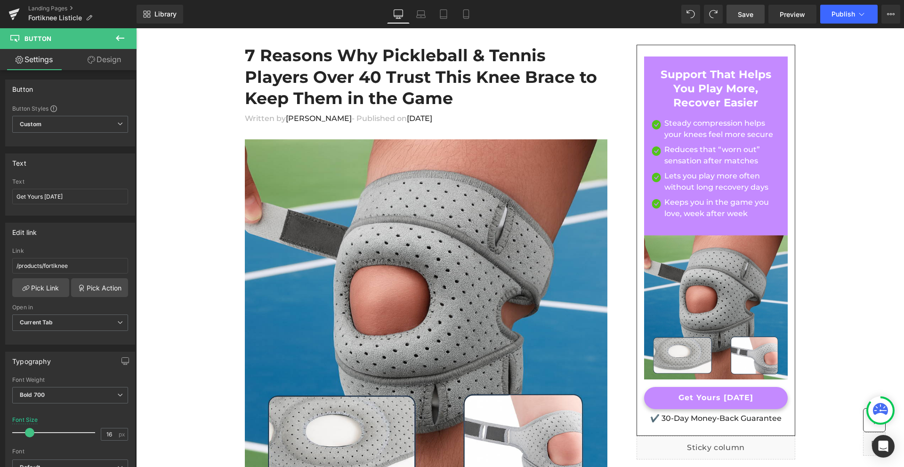
click at [741, 9] on span "Save" at bounding box center [746, 14] width 16 height 10
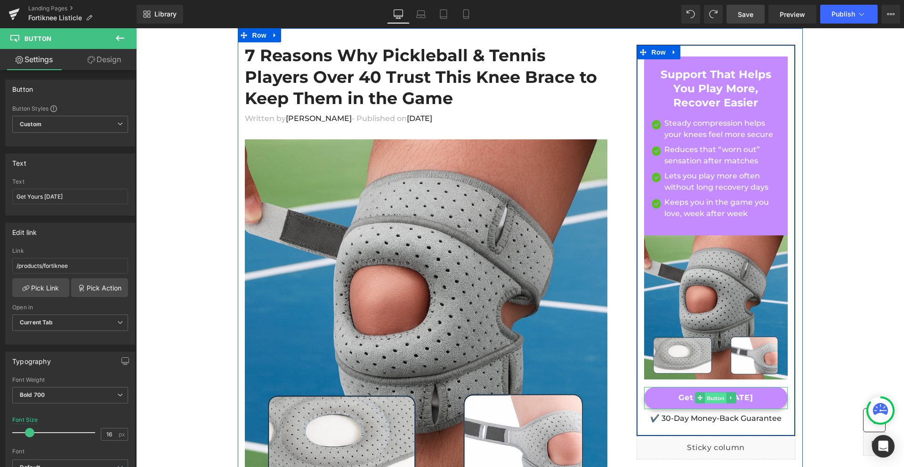
click at [716, 400] on span "Button" at bounding box center [717, 398] width 22 height 11
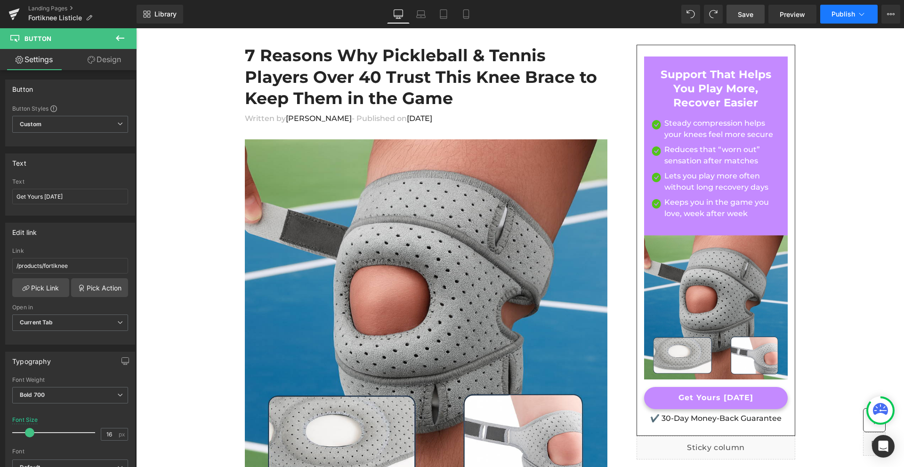
click at [860, 16] on icon at bounding box center [861, 13] width 9 height 9
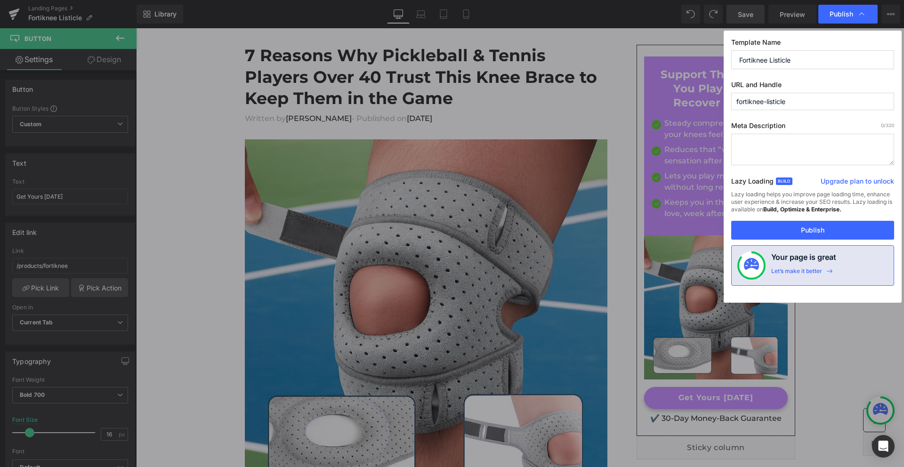
click at [773, 150] on textarea at bounding box center [812, 150] width 163 height 32
paste textarea "Love the game but feel your knees slowing you down? Learn 7 reasons players ove…"
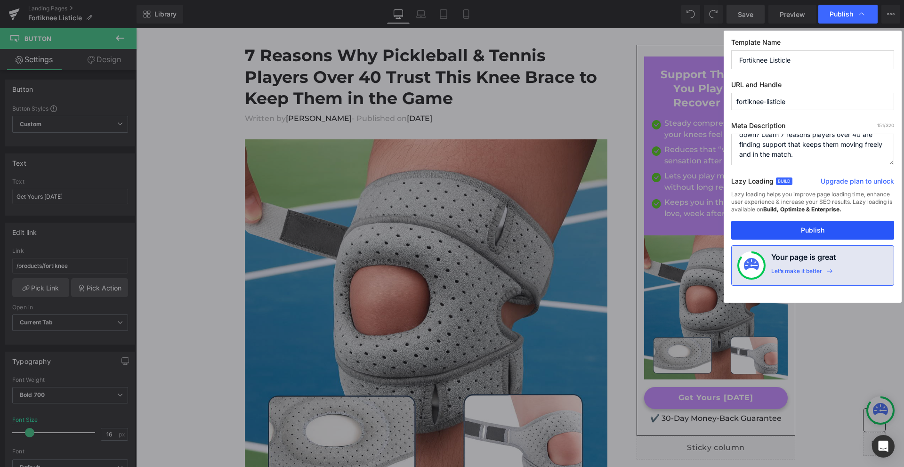
type textarea "Love the game but feel your knees slowing you down? Learn 7 reasons players ove…"
click at [803, 233] on button "Publish" at bounding box center [812, 230] width 163 height 19
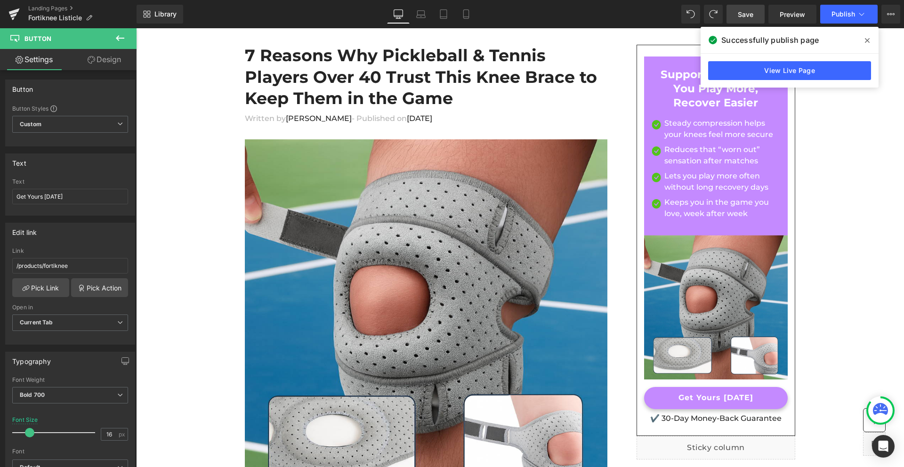
drag, startPoint x: 869, startPoint y: 43, endPoint x: 648, endPoint y: 58, distance: 222.3
click at [869, 43] on icon at bounding box center [867, 41] width 5 height 8
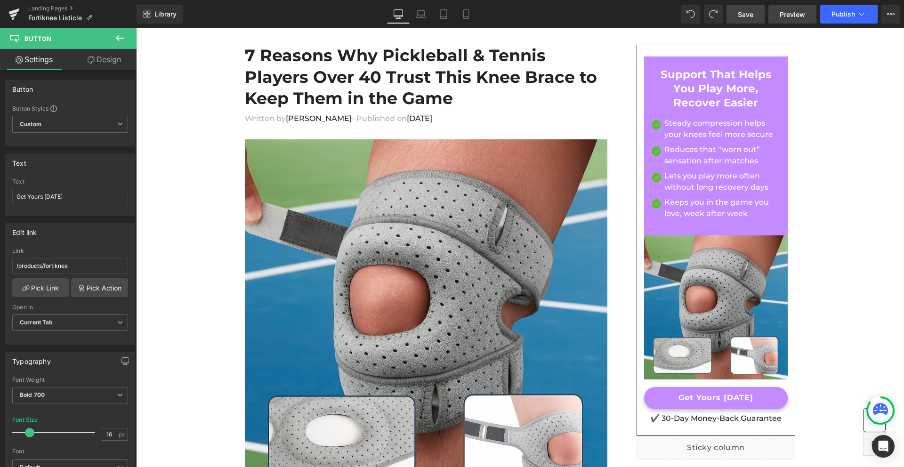
click at [802, 17] on span "Preview" at bounding box center [792, 14] width 25 height 10
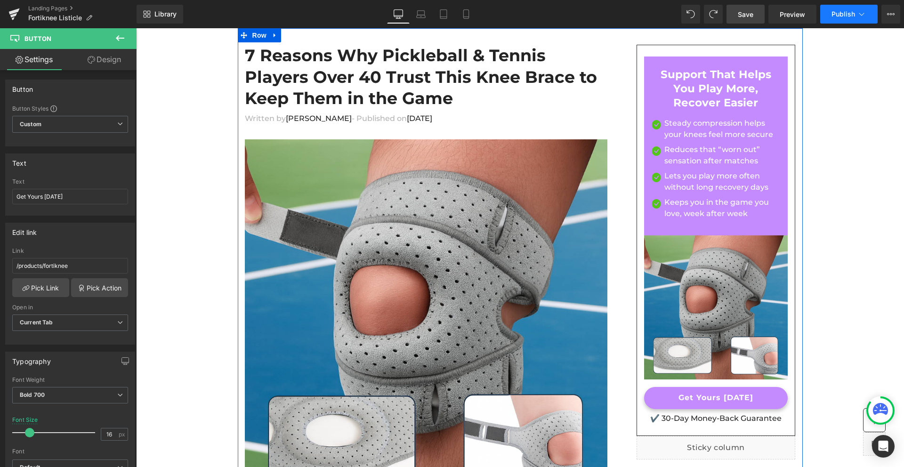
click at [855, 14] on span "Publish" at bounding box center [844, 14] width 24 height 8
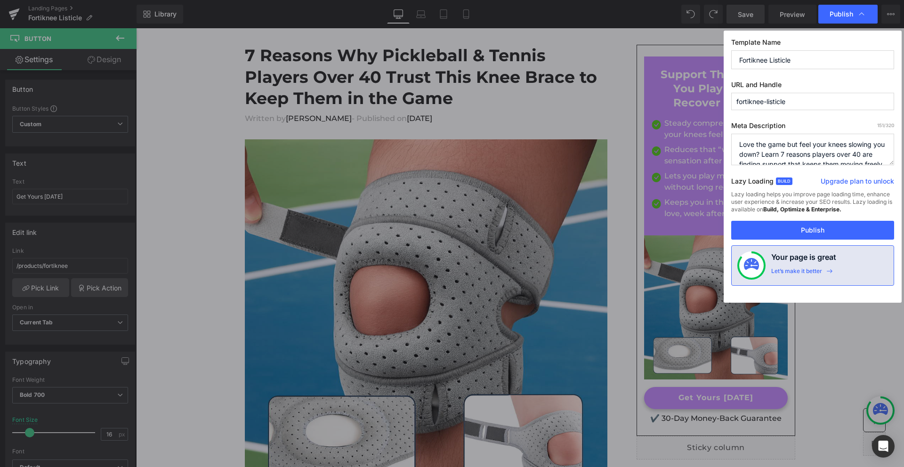
click at [767, 101] on input "fortiknee-listicle" at bounding box center [812, 101] width 163 height 17
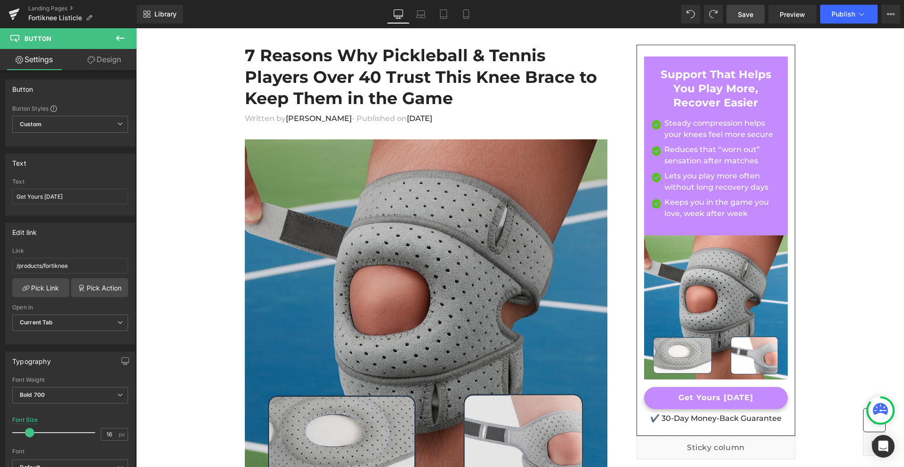
drag, startPoint x: 572, startPoint y: 173, endPoint x: 436, endPoint y: 145, distance: 139.0
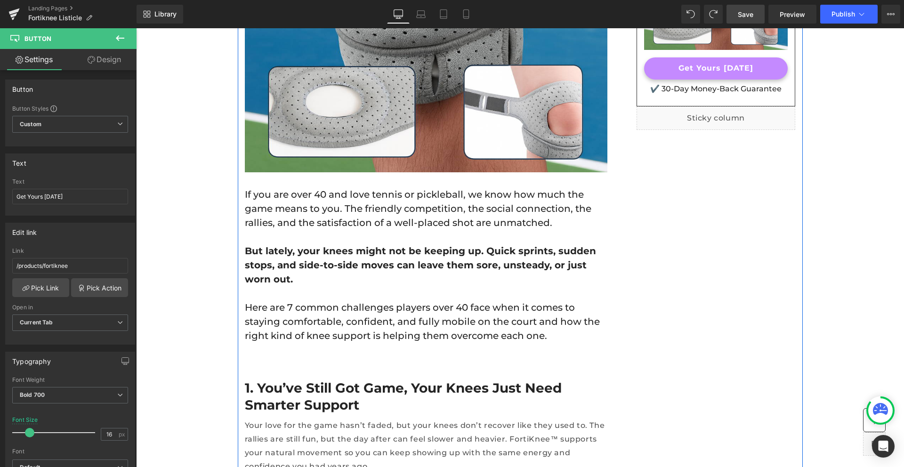
scroll to position [330, 0]
click at [292, 236] on p at bounding box center [426, 236] width 363 height 14
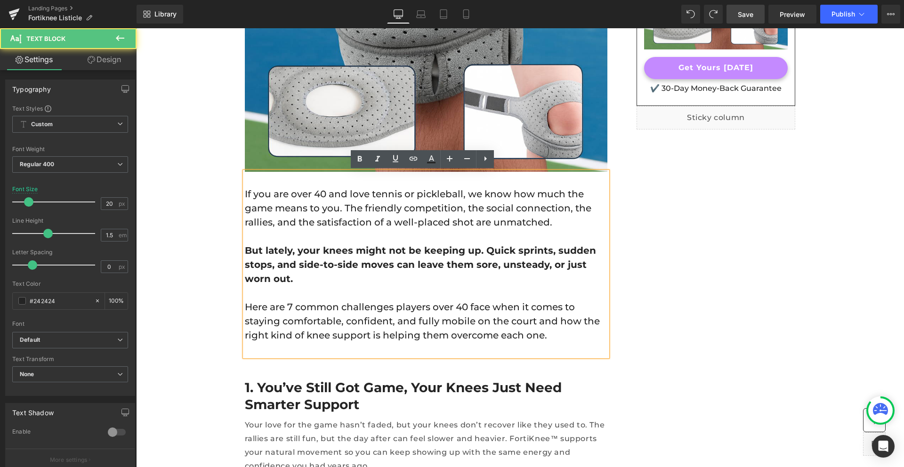
click at [256, 195] on p "If you are over 40 and love tennis or pickleball, we know how much the game mea…" at bounding box center [426, 208] width 363 height 42
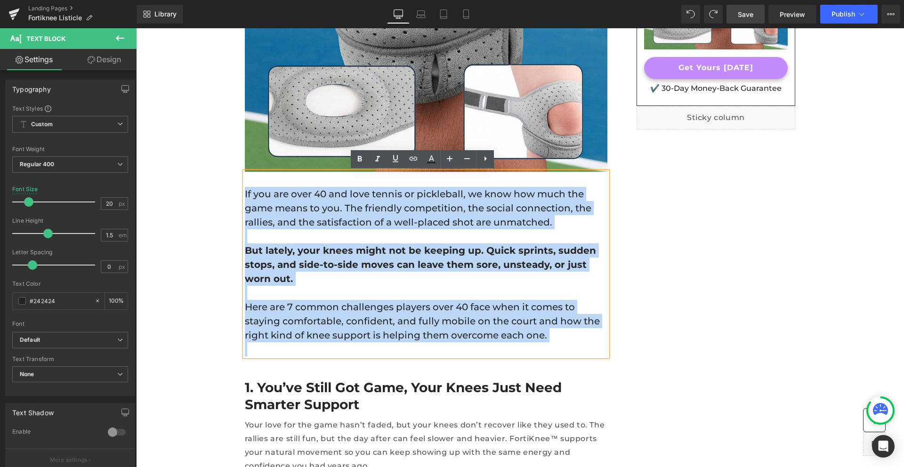
drag, startPoint x: 242, startPoint y: 193, endPoint x: 463, endPoint y: 339, distance: 265.8
click at [463, 339] on div "If you are over 40 and love tennis or pickleball, we know how much the game mea…" at bounding box center [426, 264] width 363 height 185
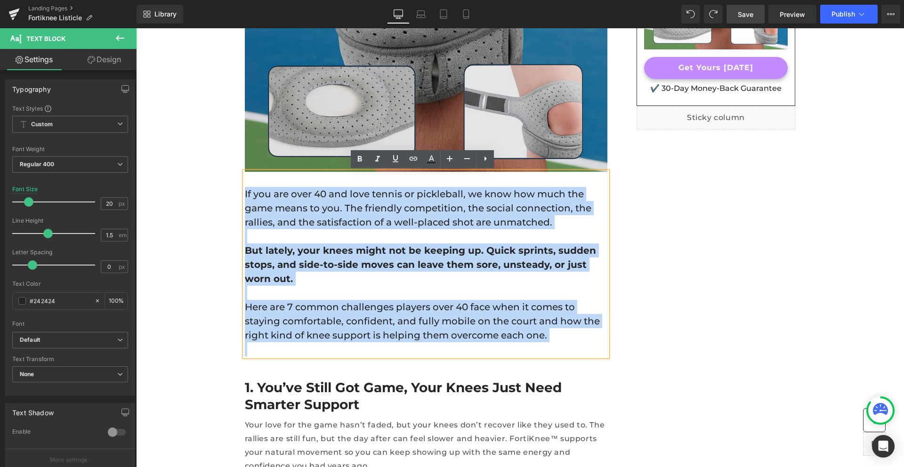
copy div "If you are over 40 and love tennis or pickleball, we know how much the game mea…"
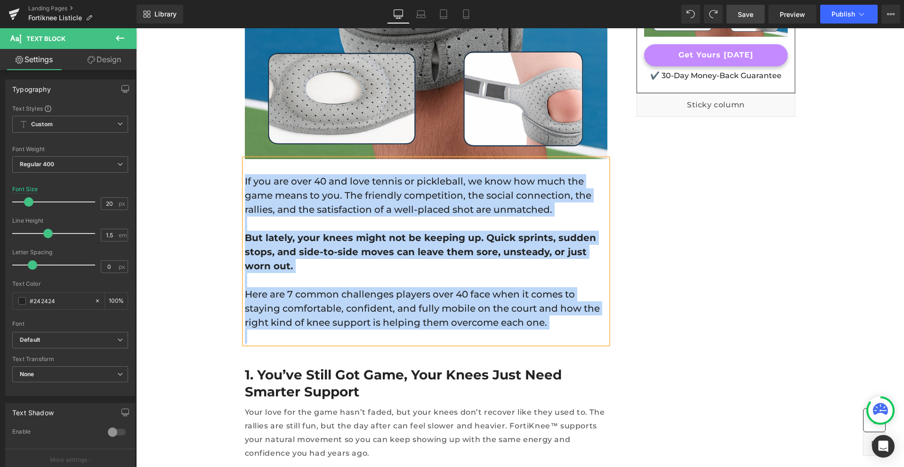
scroll to position [372, 0]
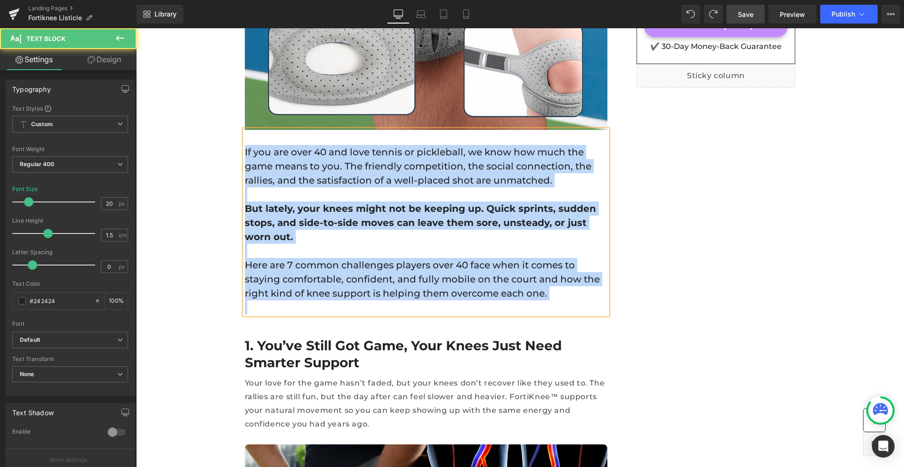
click at [369, 244] on p at bounding box center [426, 251] width 363 height 14
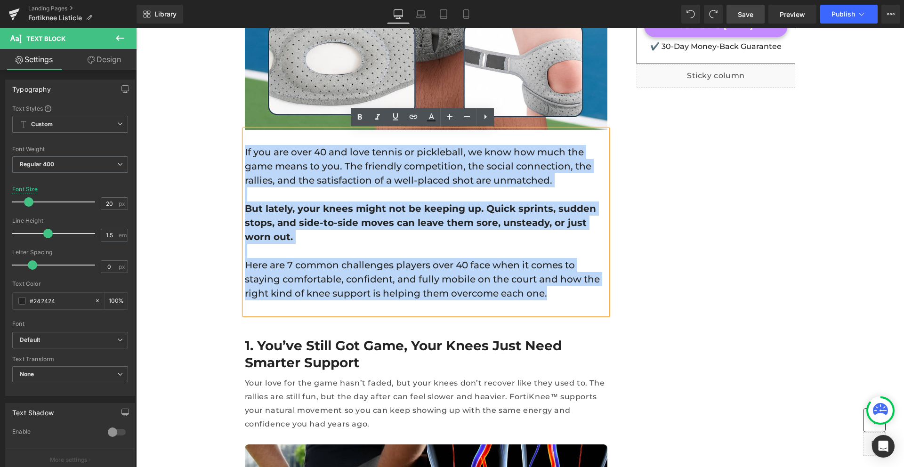
drag, startPoint x: 435, startPoint y: 277, endPoint x: 227, endPoint y: 147, distance: 244.6
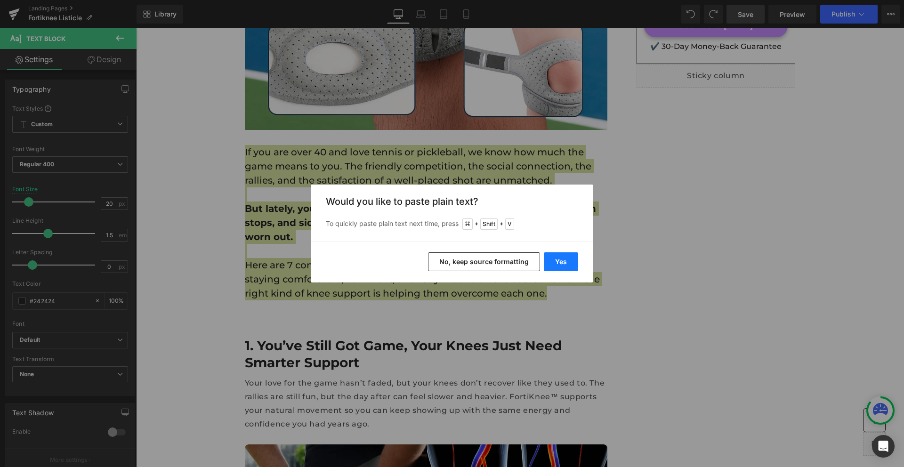
click at [564, 259] on button "Yes" at bounding box center [561, 261] width 34 height 19
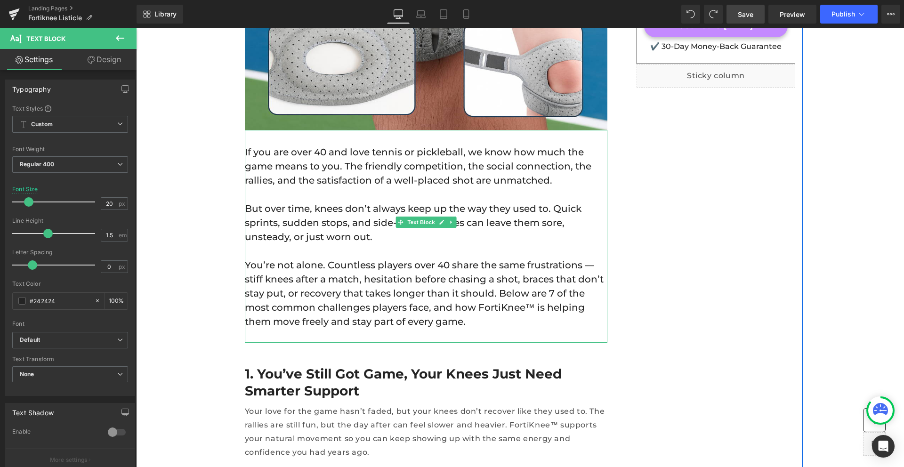
click at [365, 215] on p "But over time, knees don’t always keep up the way they used to. Quick sprints, …" at bounding box center [426, 223] width 363 height 42
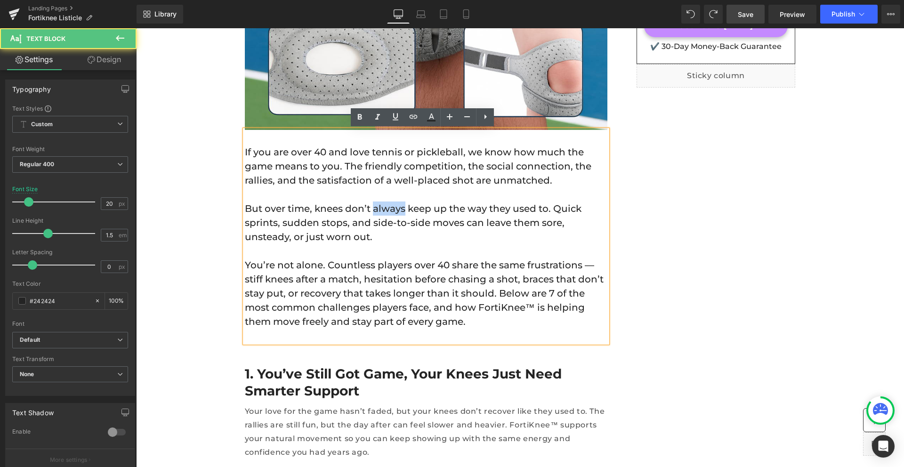
click at [365, 215] on p "But over time, knees don’t always keep up the way they used to. Quick sprints, …" at bounding box center [426, 223] width 363 height 42
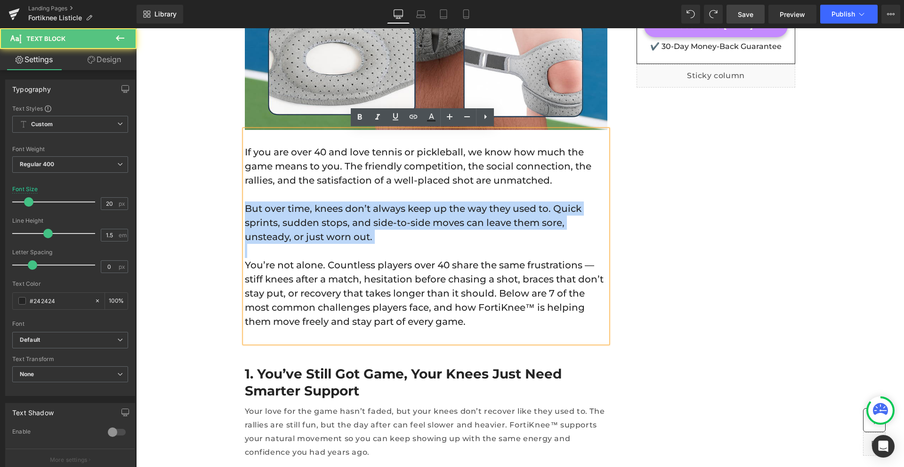
click at [365, 215] on p "But over time, knees don’t always keep up the way they used to. Quick sprints, …" at bounding box center [426, 223] width 363 height 42
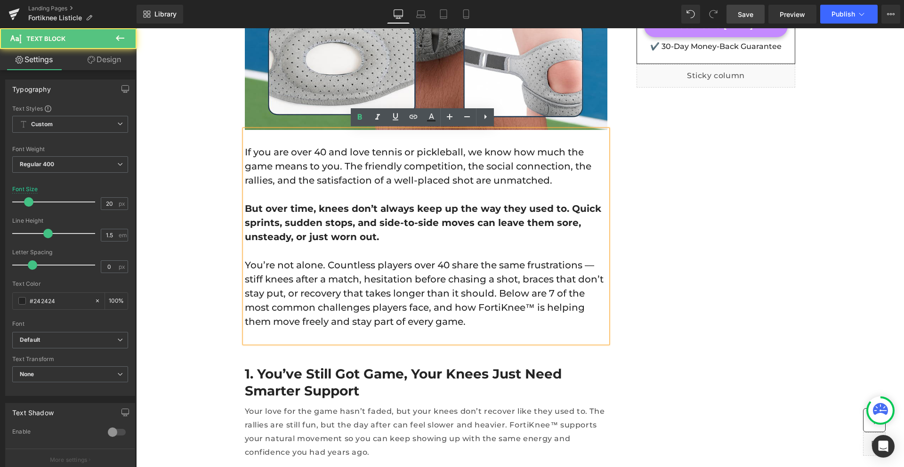
click at [448, 219] on strong "But over time, knees don’t always keep up the way they used to. Quick sprints, …" at bounding box center [423, 223] width 357 height 40
click at [471, 329] on p at bounding box center [426, 336] width 363 height 14
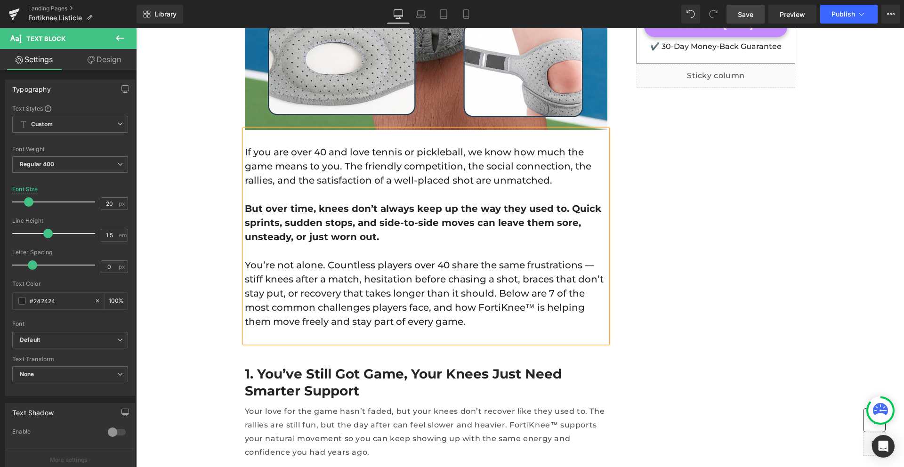
click at [742, 13] on span "Save" at bounding box center [746, 14] width 16 height 10
click at [733, 8] on link "Save" at bounding box center [746, 14] width 38 height 19
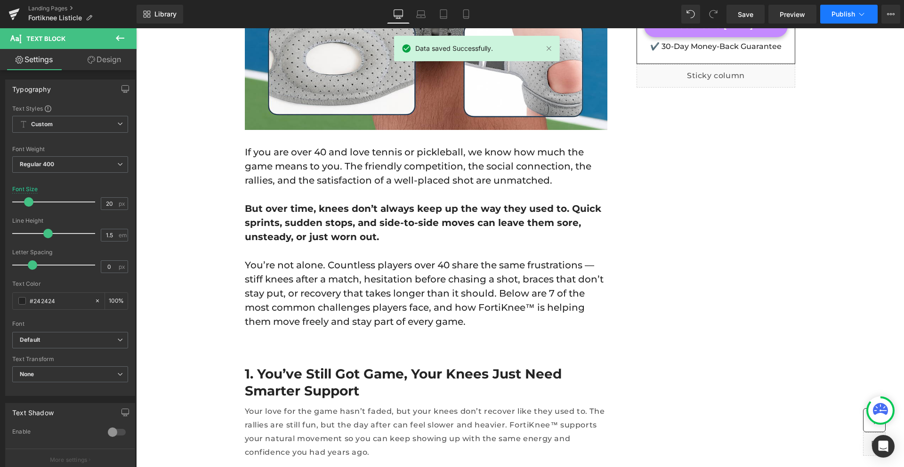
click at [833, 14] on span "Publish" at bounding box center [844, 14] width 24 height 8
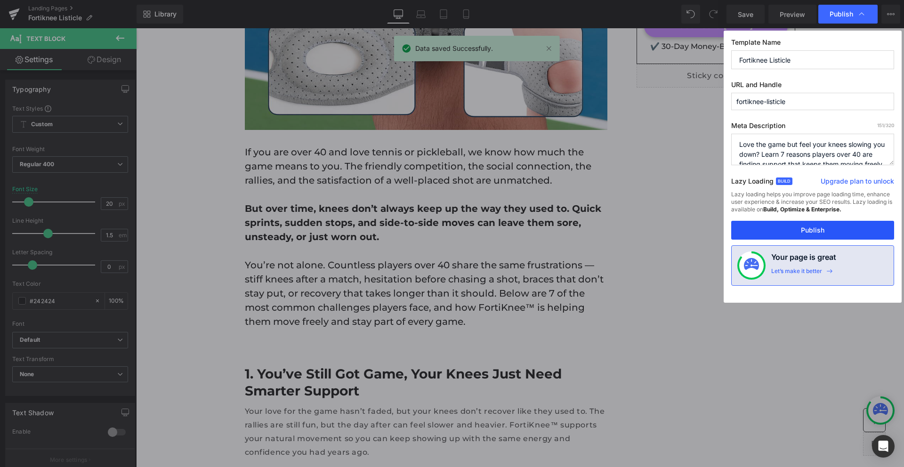
click at [852, 235] on button "Publish" at bounding box center [812, 230] width 163 height 19
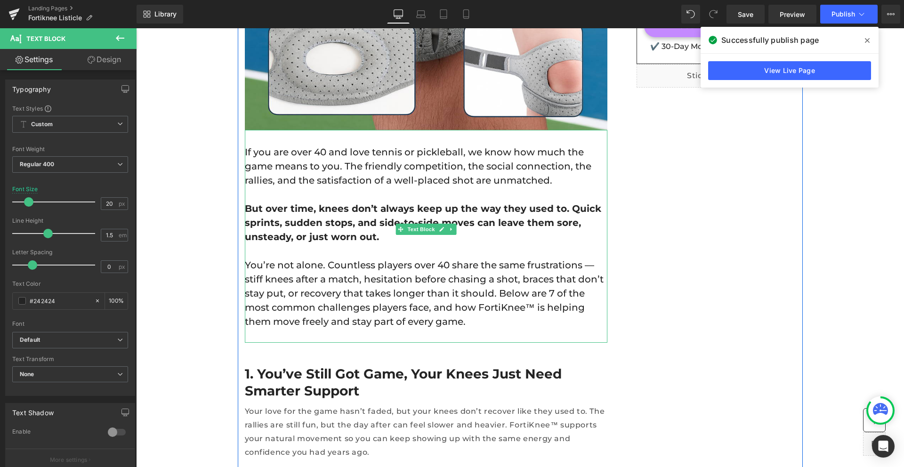
click at [567, 284] on p "You’re not alone. Countless players over 40 share the same frustrations — stiff…" at bounding box center [426, 293] width 363 height 71
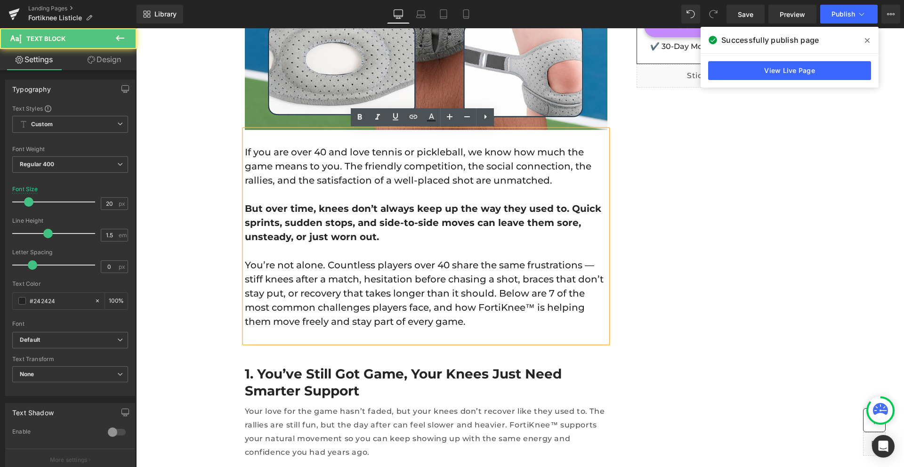
click at [556, 268] on p "You’re not alone. Countless players over 40 share the same frustrations — stiff…" at bounding box center [426, 293] width 363 height 71
click at [296, 280] on p "You’re not alone. Countless players over 40 share the same frustrations — stiff…" at bounding box center [426, 293] width 363 height 71
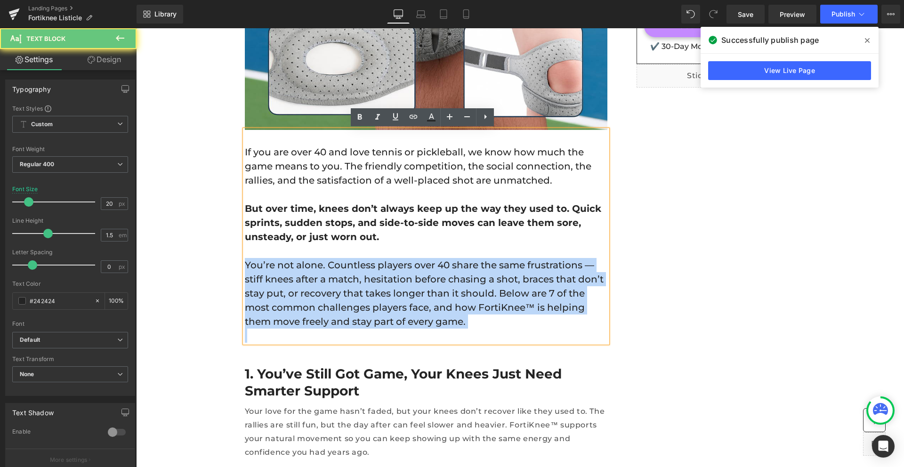
click at [296, 280] on p "You’re not alone. Countless players over 40 share the same frustrations — stiff…" at bounding box center [426, 293] width 363 height 71
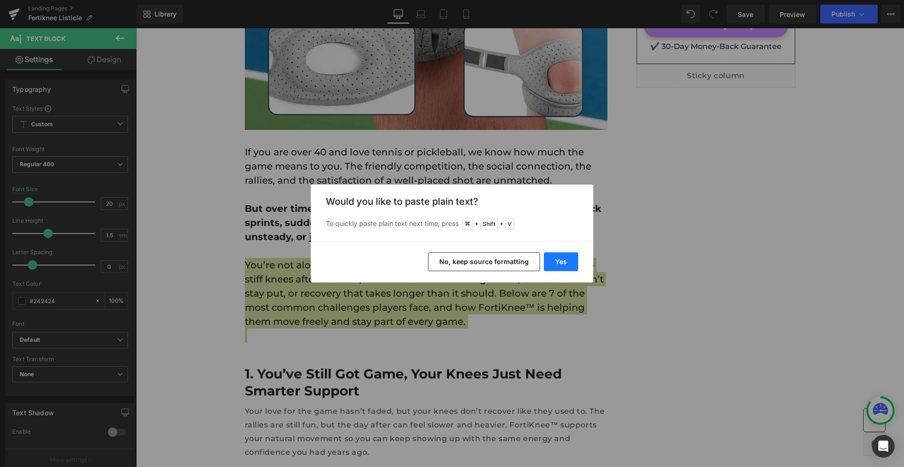
click at [566, 260] on button "Yes" at bounding box center [561, 261] width 34 height 19
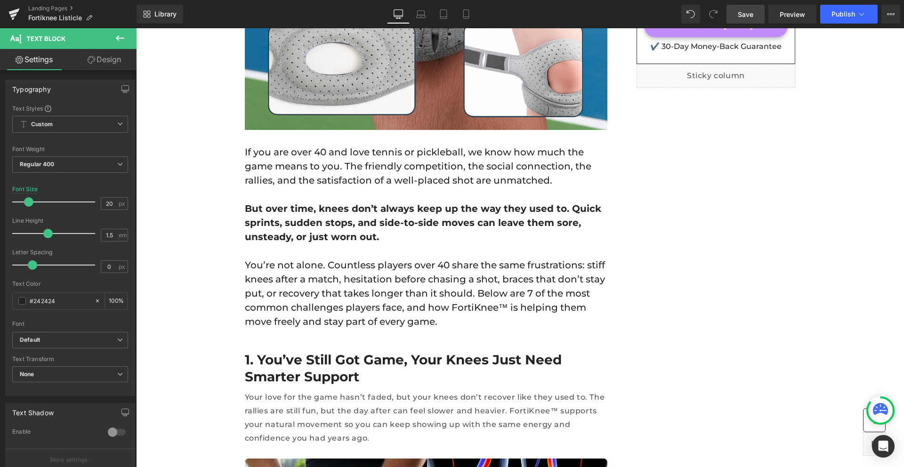
click at [758, 14] on link "Save" at bounding box center [746, 14] width 38 height 19
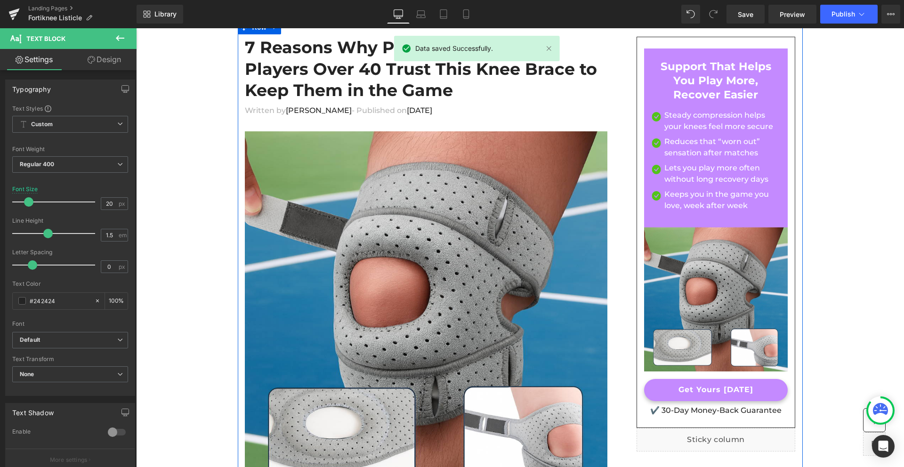
scroll to position [0, 0]
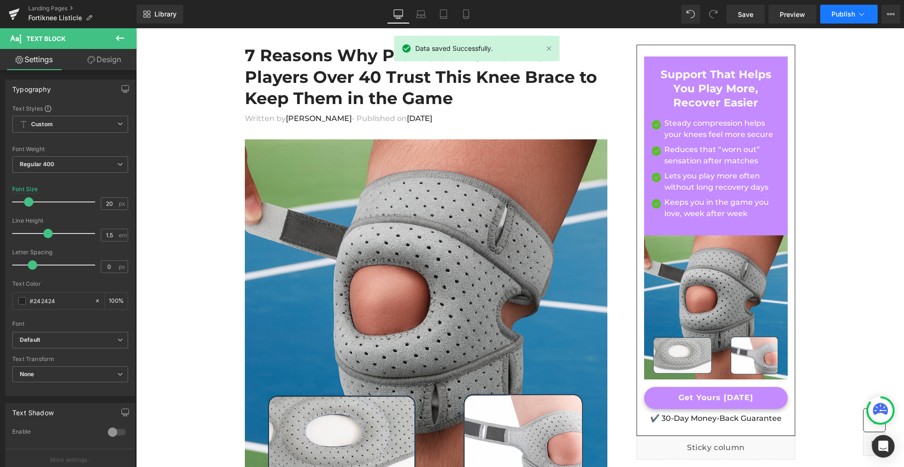
click at [848, 23] on button "Publish" at bounding box center [848, 14] width 57 height 19
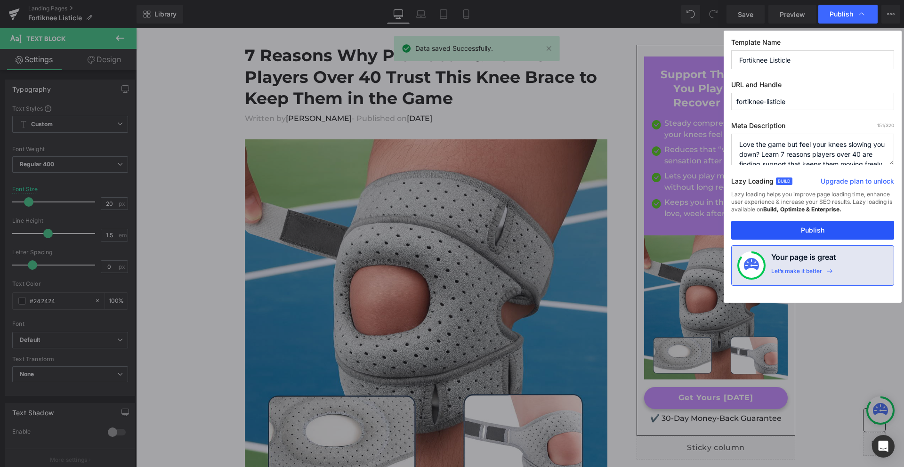
click at [819, 227] on button "Publish" at bounding box center [812, 230] width 163 height 19
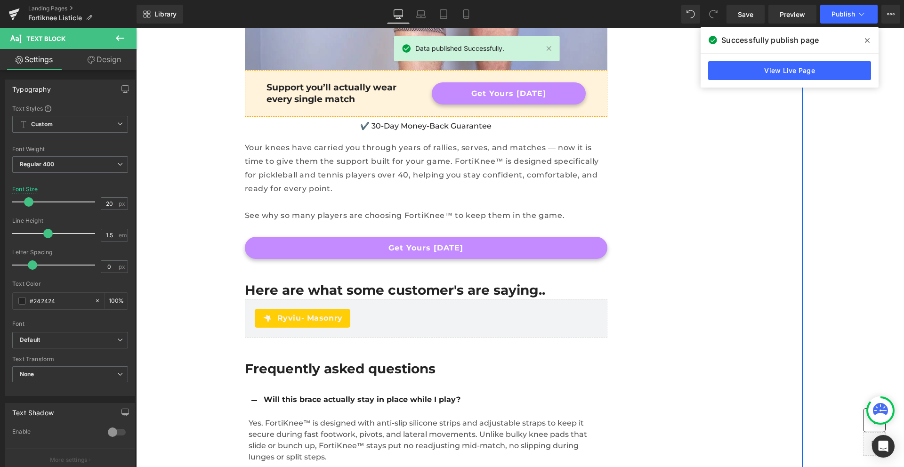
scroll to position [3596, 0]
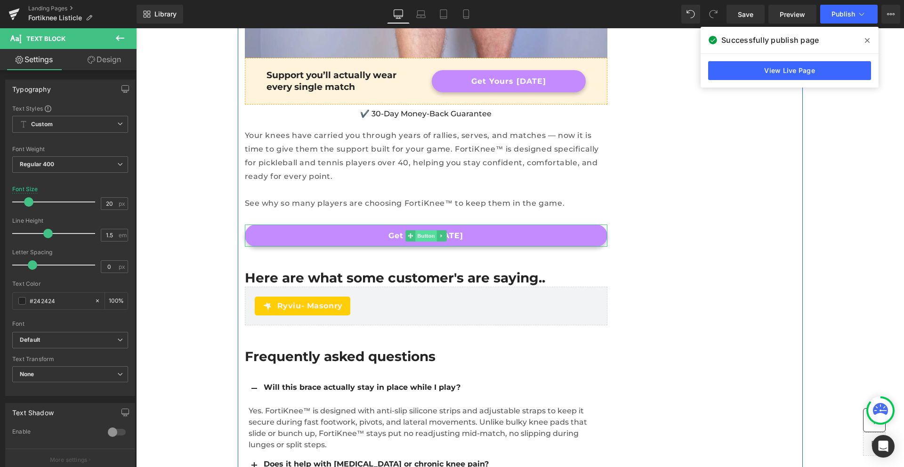
click at [426, 230] on span "Button" at bounding box center [426, 235] width 22 height 11
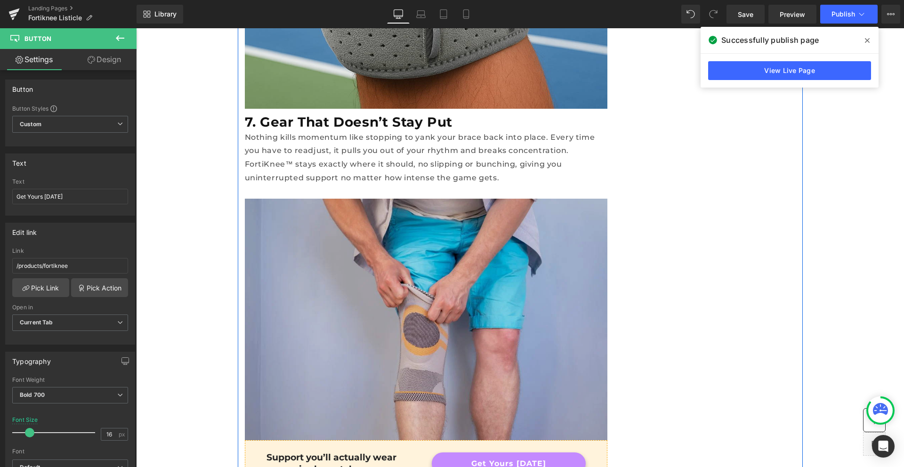
scroll to position [3328, 0]
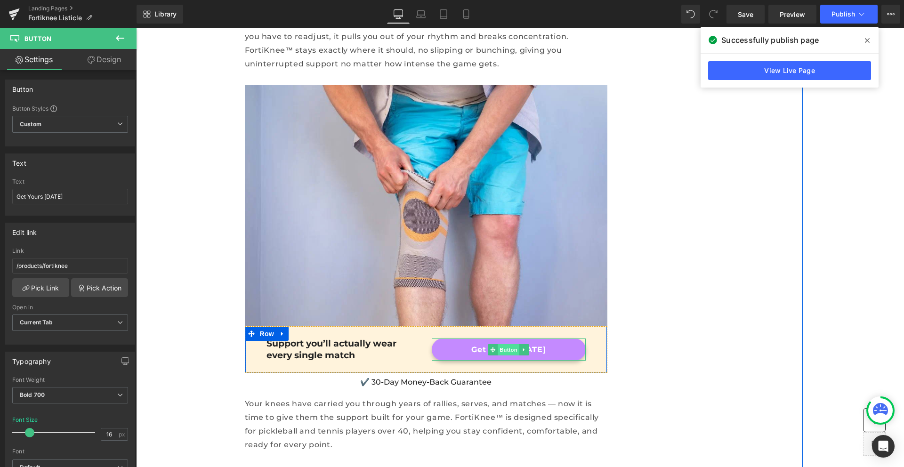
click at [505, 344] on span "Button" at bounding box center [509, 349] width 22 height 11
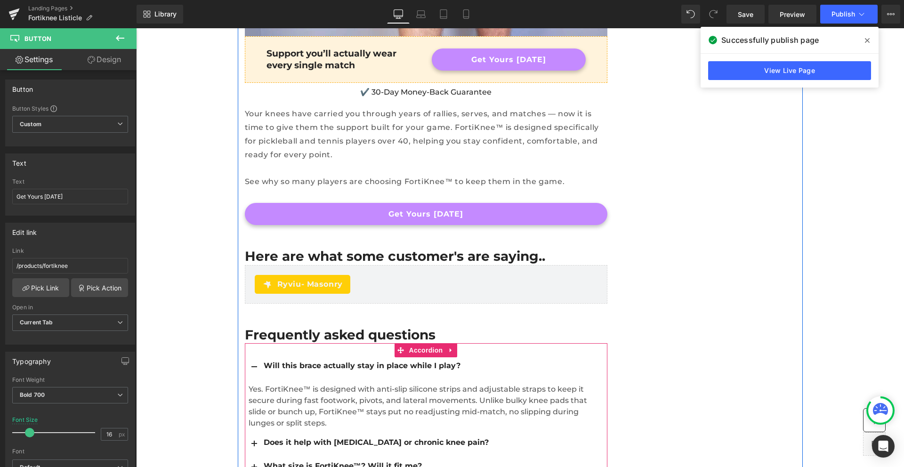
click at [373, 437] on div "Does it help with [MEDICAL_DATA] or chronic knee pain?" at bounding box center [434, 442] width 340 height 11
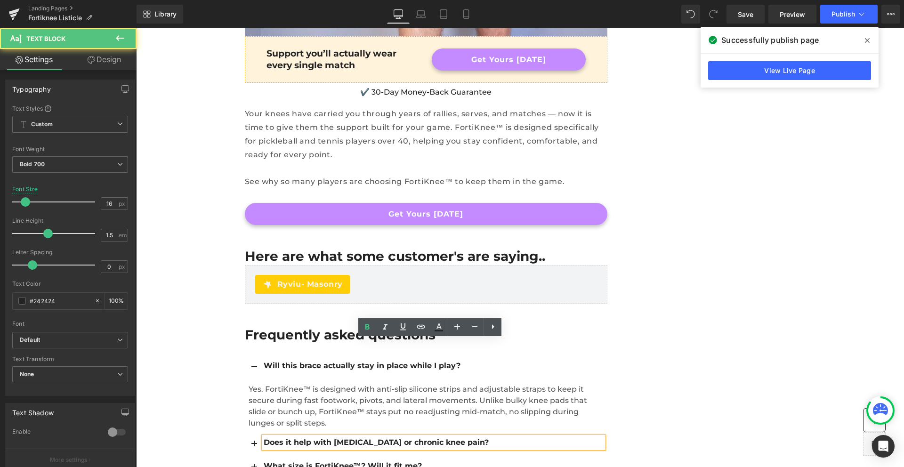
click at [327, 437] on div "Does it help with [MEDICAL_DATA] or chronic knee pain?" at bounding box center [434, 442] width 340 height 11
click at [245, 433] on button "button" at bounding box center [254, 444] width 19 height 23
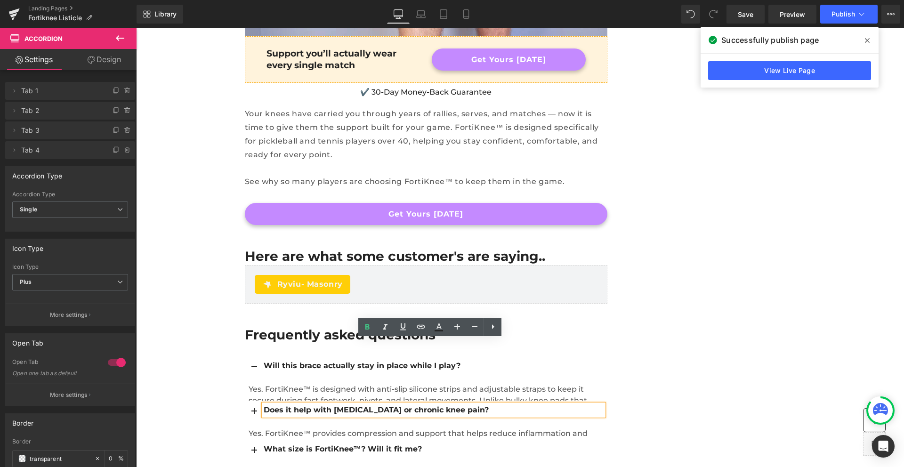
click at [249, 428] on p "Yes. FortiKnee™ provides compression and support that helps reduce inflammation…" at bounding box center [426, 445] width 355 height 34
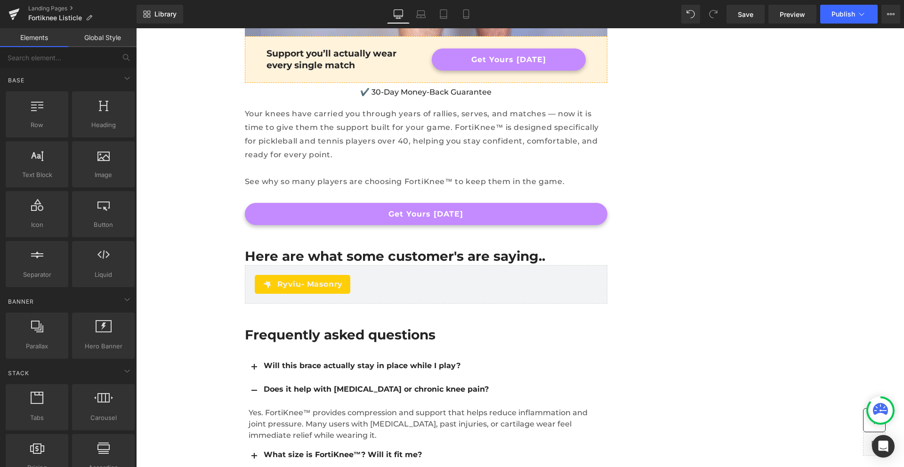
click at [320, 384] on div "Does it help with [MEDICAL_DATA] or chronic knee pain? Text Block" at bounding box center [434, 389] width 340 height 11
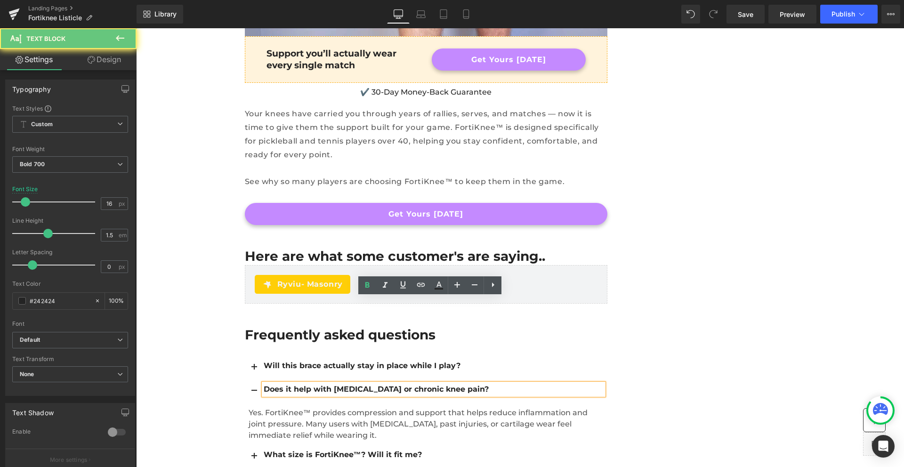
click at [332, 384] on div "Does it help with [MEDICAL_DATA] or chronic knee pain?" at bounding box center [434, 389] width 340 height 11
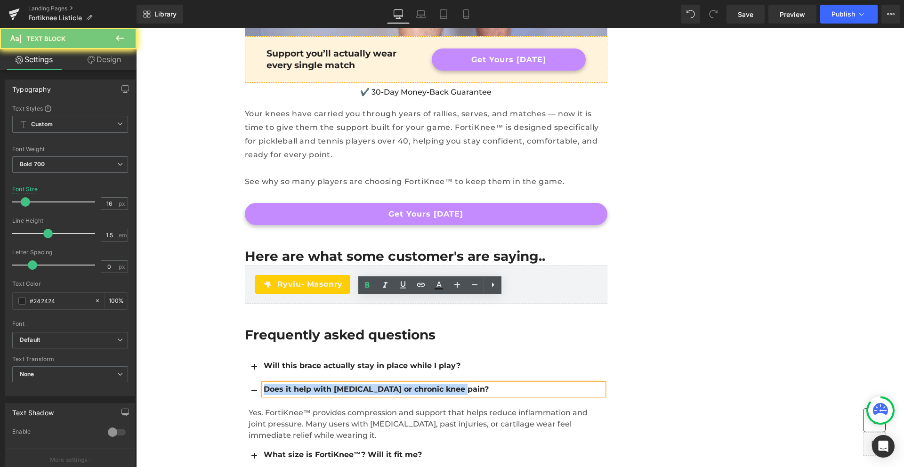
click at [332, 384] on div "Does it help with [MEDICAL_DATA] or chronic knee pain?" at bounding box center [434, 389] width 340 height 11
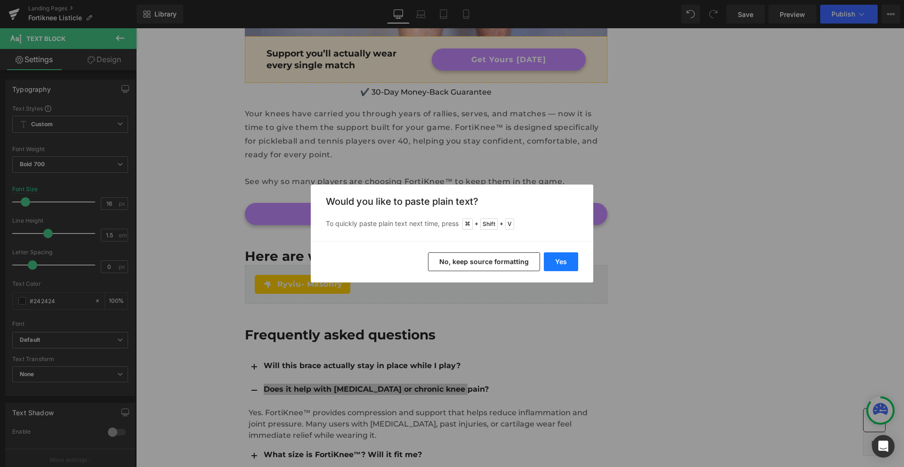
click at [569, 261] on button "Yes" at bounding box center [561, 261] width 34 height 19
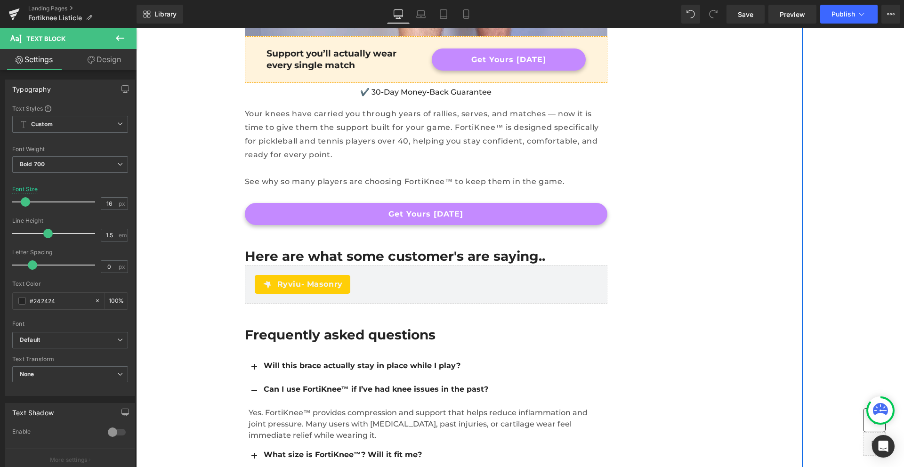
click at [326, 407] on p "Yes. FortiKnee™ provides compression and support that helps reduce inflammation…" at bounding box center [426, 424] width 355 height 34
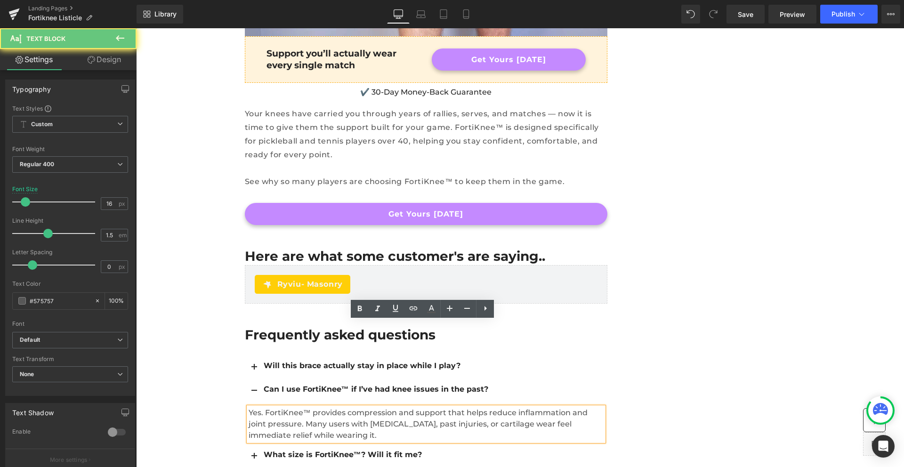
click at [326, 407] on p "Yes. FortiKnee™ provides compression and support that helps reduce inflammation…" at bounding box center [426, 424] width 355 height 34
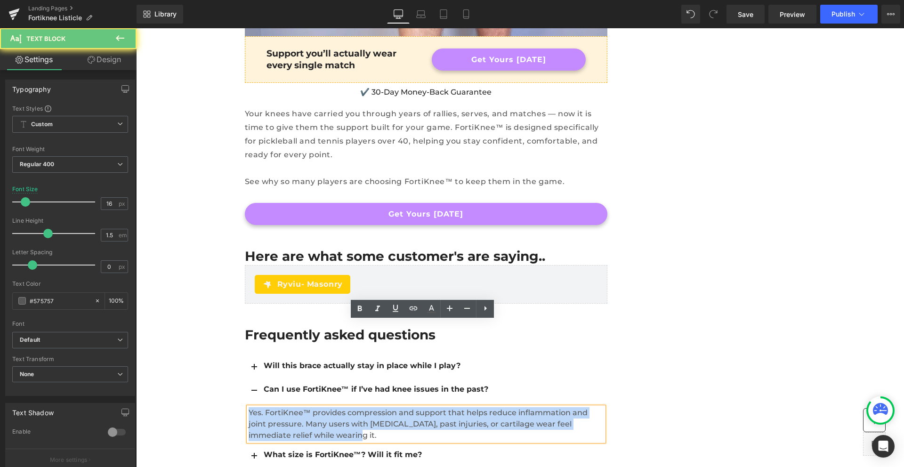
click at [326, 407] on p "Yes. FortiKnee™ provides compression and support that helps reduce inflammation…" at bounding box center [426, 424] width 355 height 34
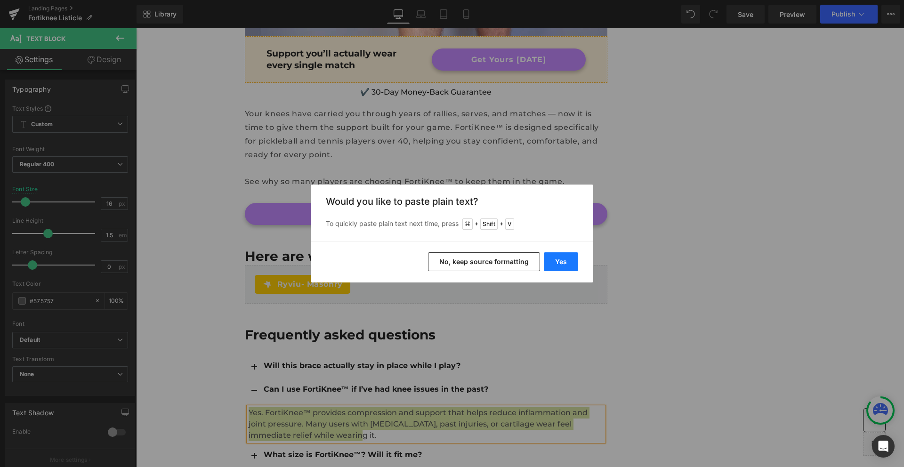
click at [576, 260] on button "Yes" at bounding box center [561, 261] width 34 height 19
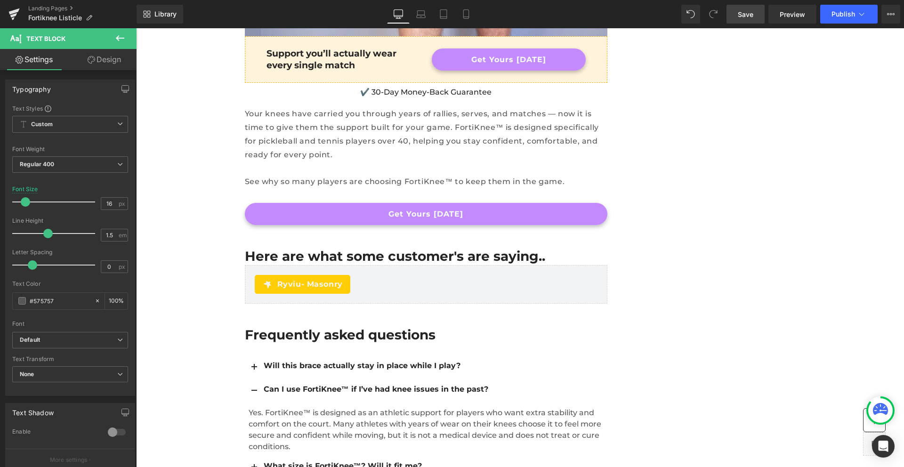
click at [755, 13] on link "Save" at bounding box center [746, 14] width 38 height 19
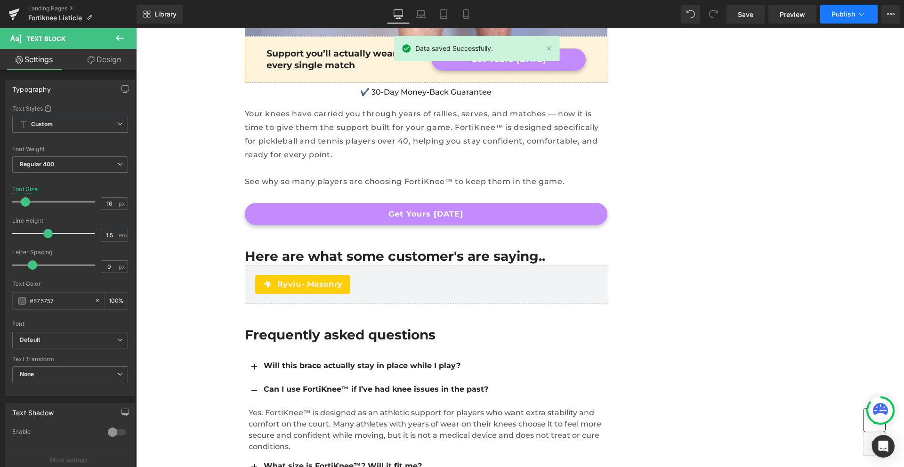
click at [858, 12] on icon at bounding box center [861, 13] width 9 height 9
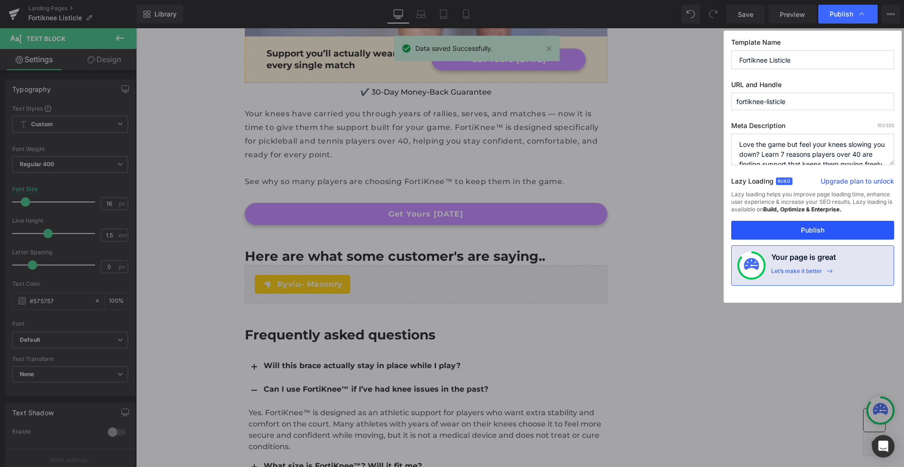
drag, startPoint x: 828, startPoint y: 226, endPoint x: 682, endPoint y: 201, distance: 147.7
click at [828, 226] on button "Publish" at bounding box center [812, 230] width 163 height 19
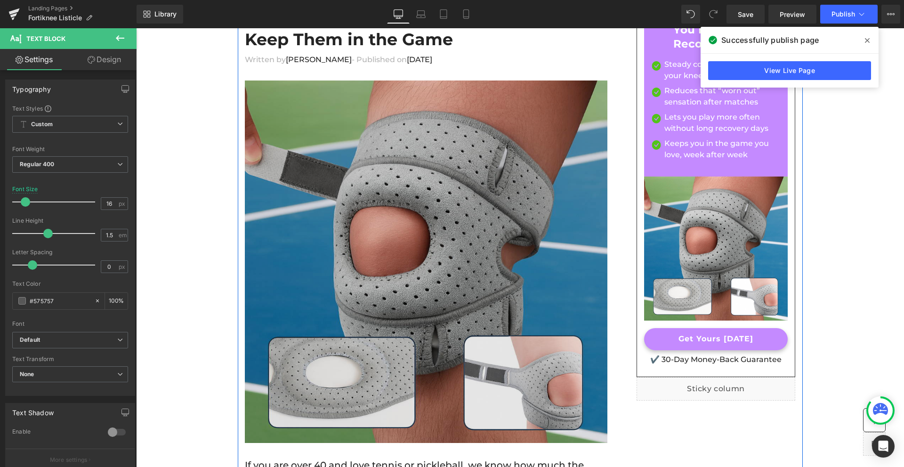
scroll to position [0, 0]
